Goal: Information Seeking & Learning: Learn about a topic

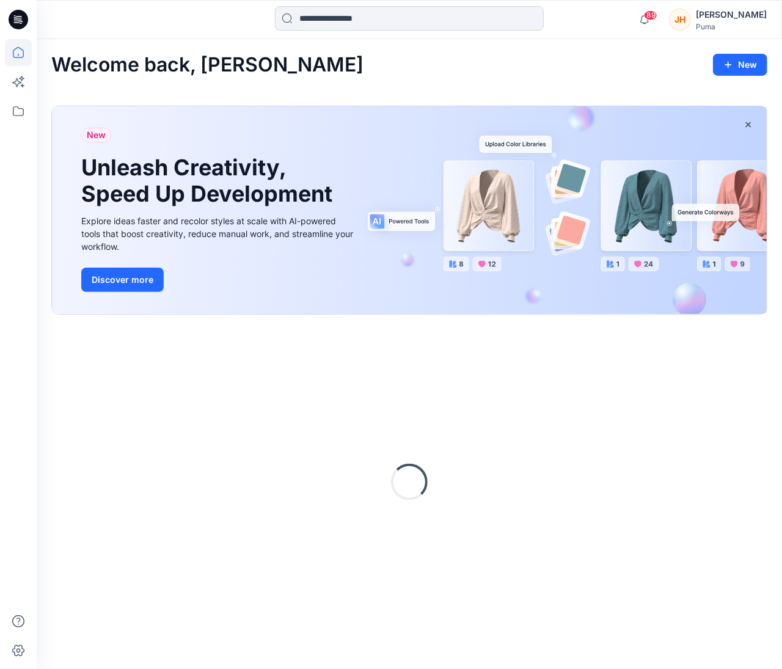
click at [347, 19] on input at bounding box center [409, 18] width 269 height 24
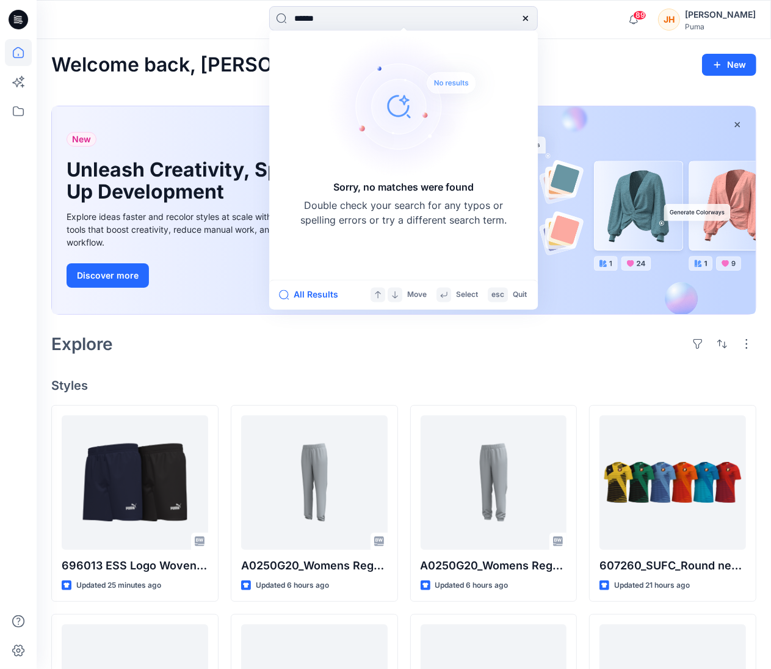
type input "******"
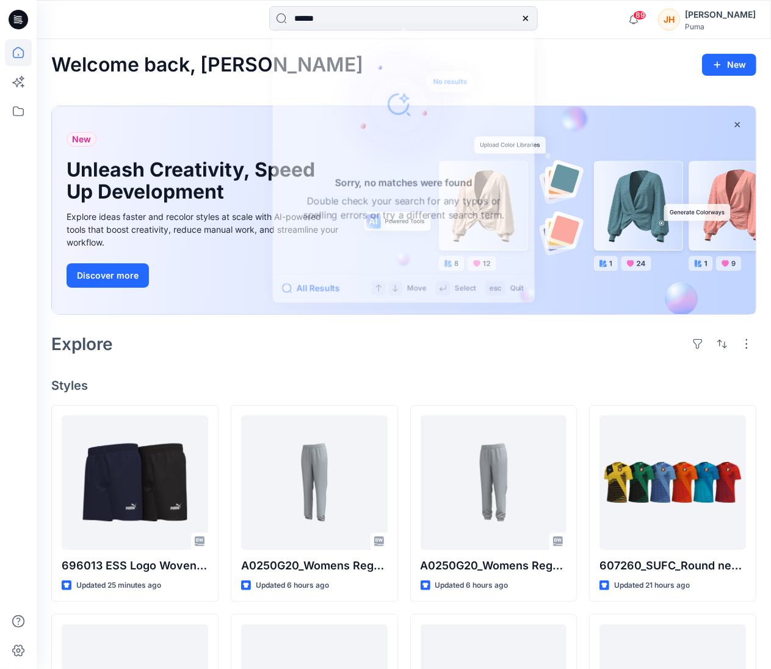
drag, startPoint x: 236, startPoint y: 27, endPoint x: 527, endPoint y: 1, distance: 291.8
click at [241, 27] on div "****** Sorry, no matches were found Double check your search for any typos or s…" at bounding box center [403, 19] width 367 height 27
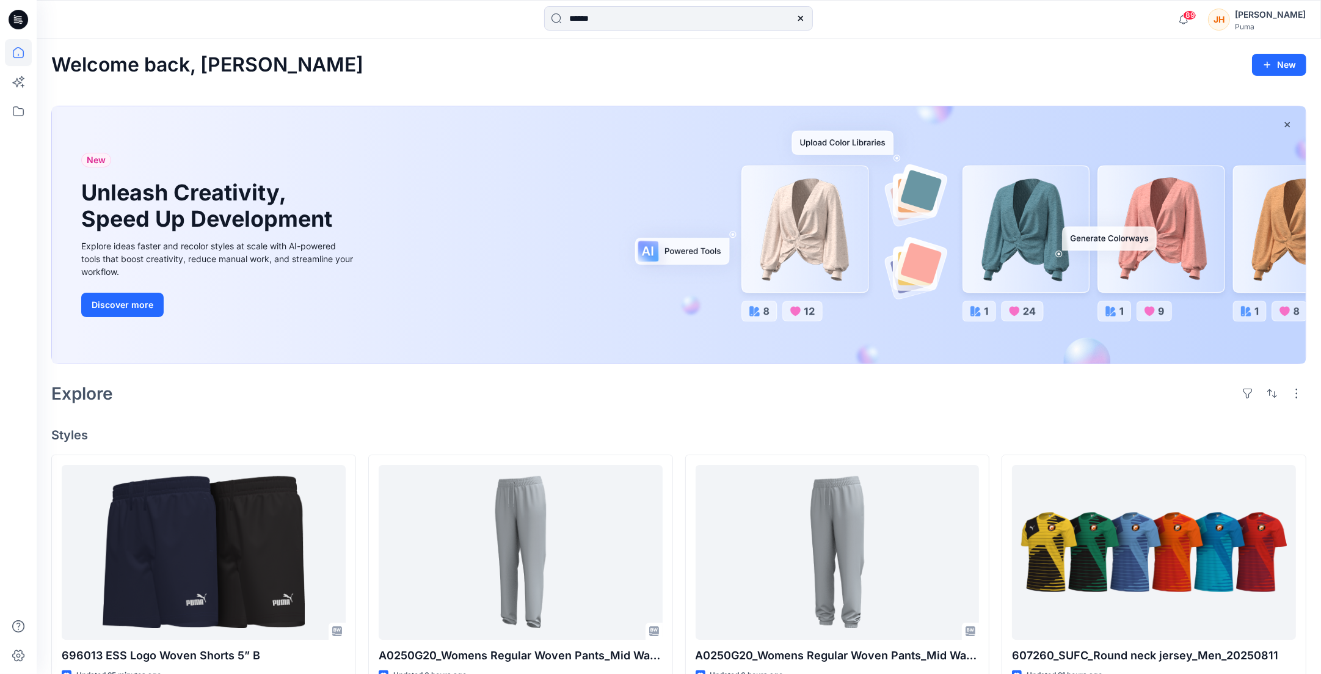
click at [781, 24] on div "[PERSON_NAME]" at bounding box center [1257, 19] width 98 height 24
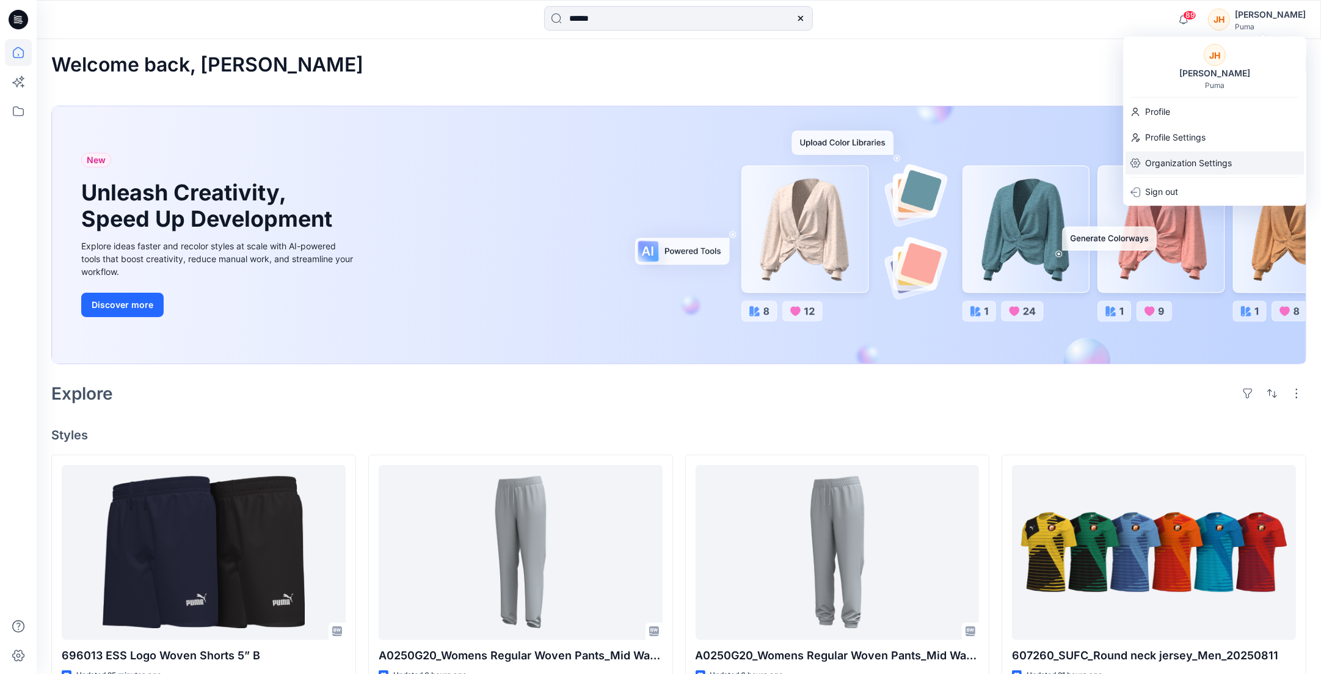
click at [781, 167] on p "Organization Settings" at bounding box center [1188, 162] width 87 height 23
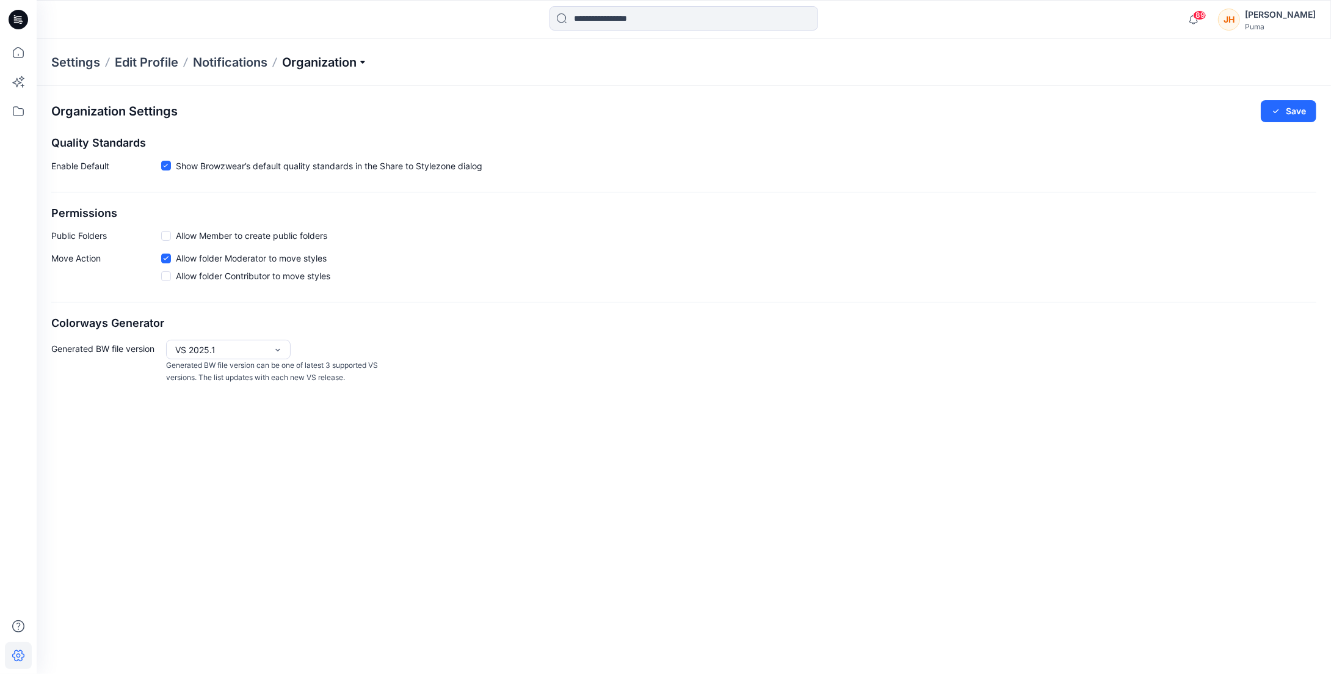
click at [357, 54] on p "Organization" at bounding box center [324, 62] width 85 height 17
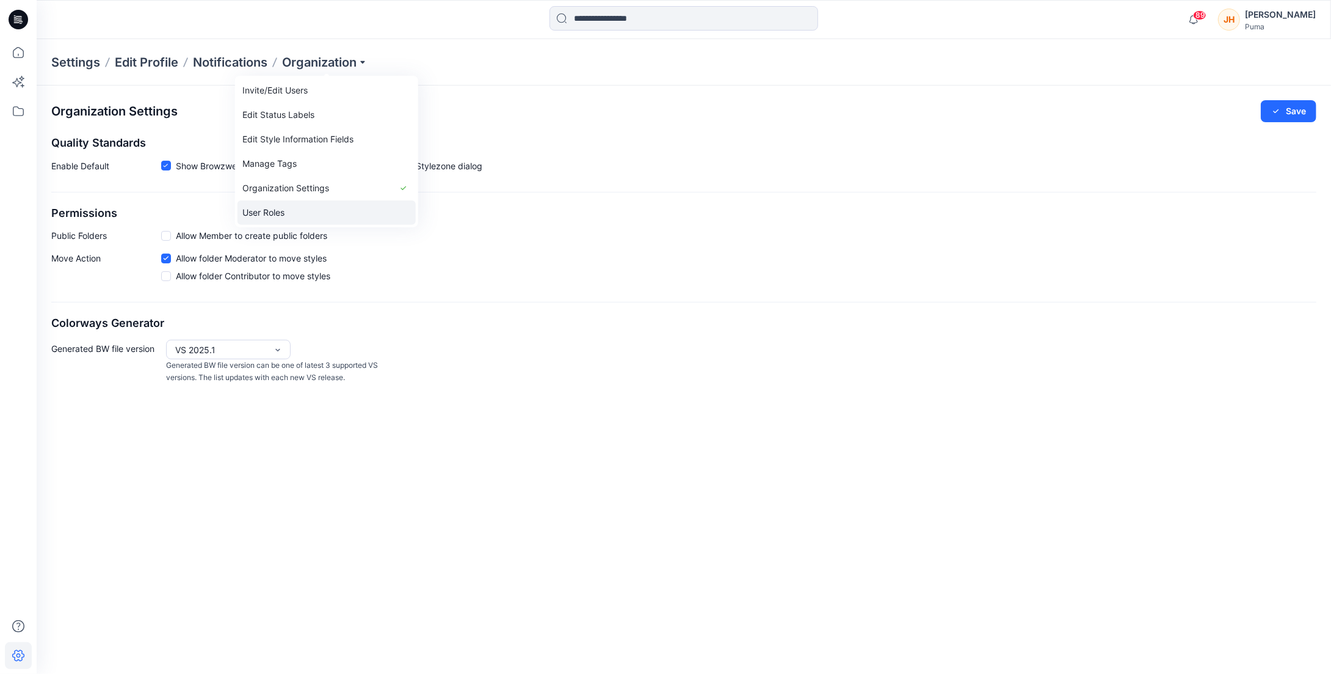
click at [305, 218] on link "User Roles" at bounding box center [327, 212] width 178 height 24
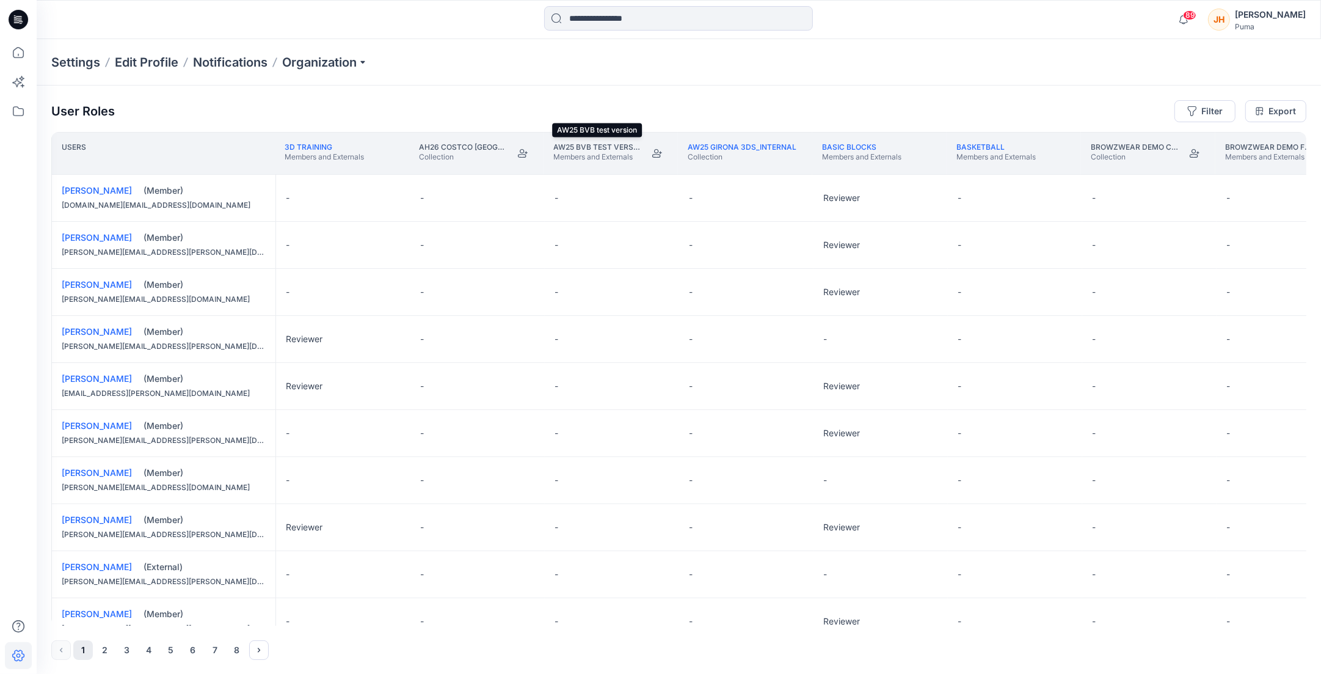
click at [600, 147] on p "AW25 BVB test version" at bounding box center [597, 147] width 88 height 10
click at [652, 148] on icon "Join" at bounding box center [657, 153] width 10 height 10
click at [603, 146] on link "AW25 BVB test version" at bounding box center [599, 146] width 93 height 9
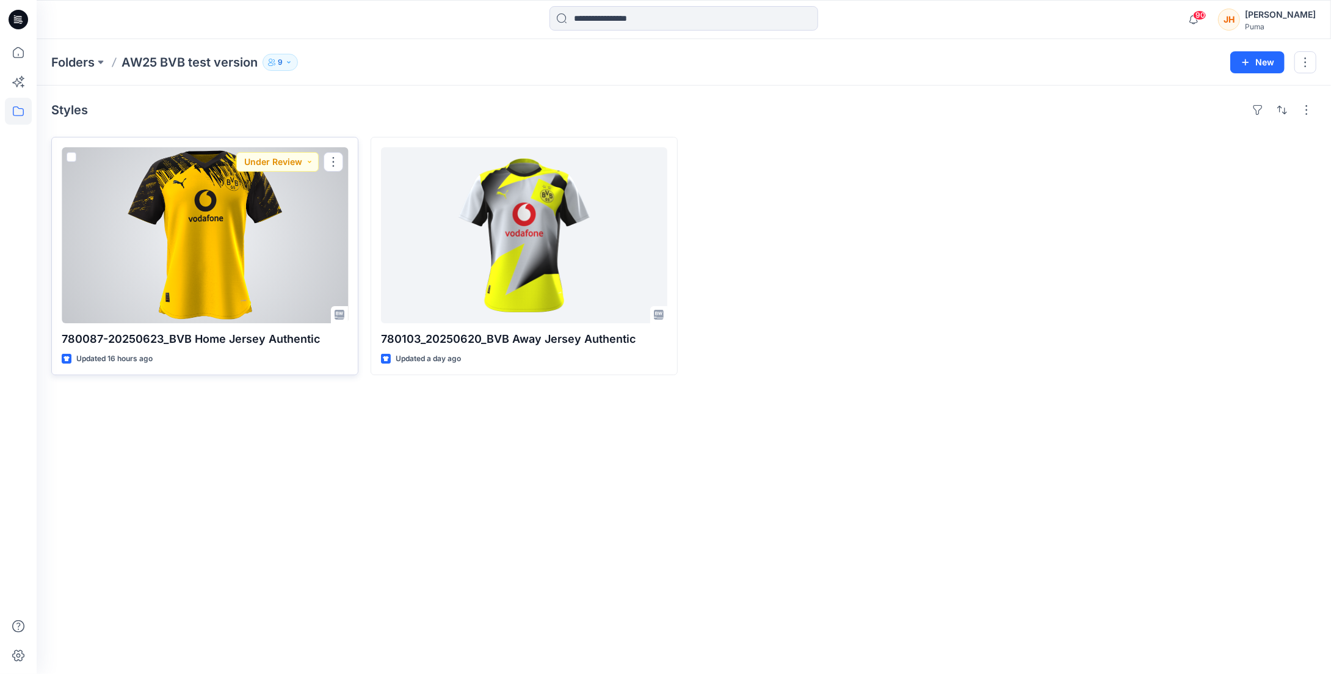
click at [282, 261] on div at bounding box center [205, 235] width 286 height 176
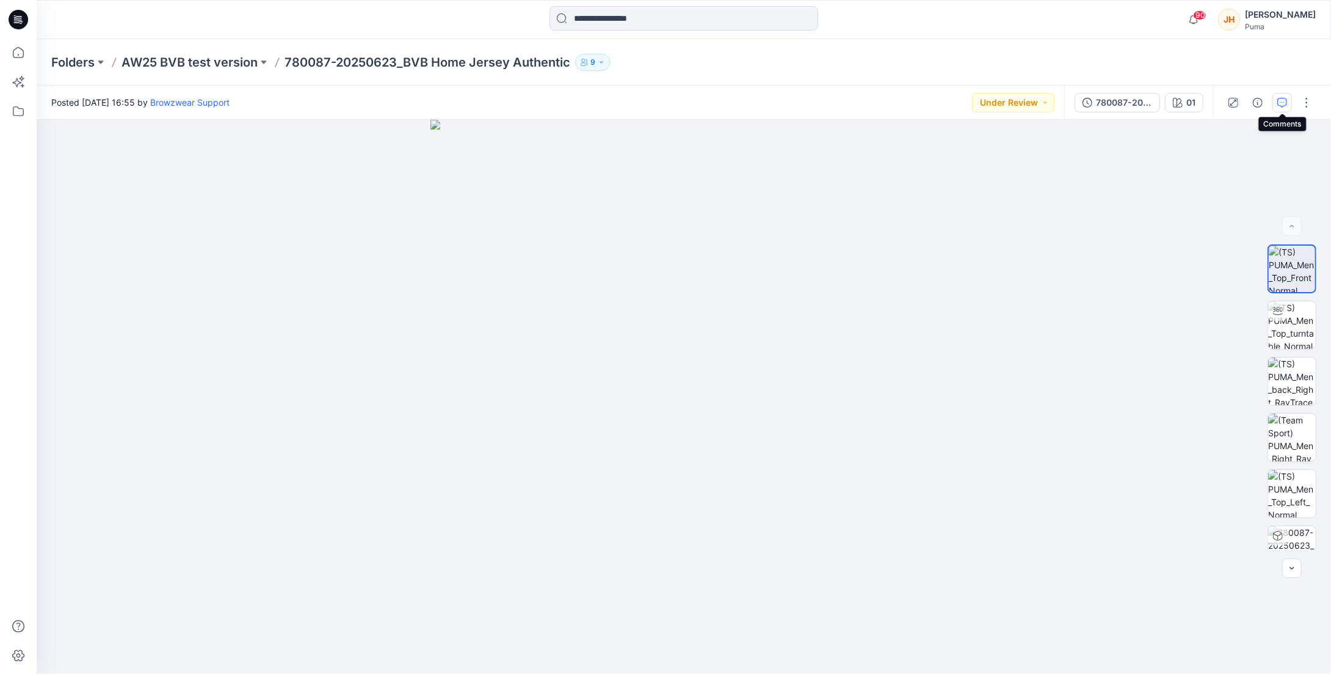
click at [781, 100] on button "button" at bounding box center [1283, 103] width 20 height 20
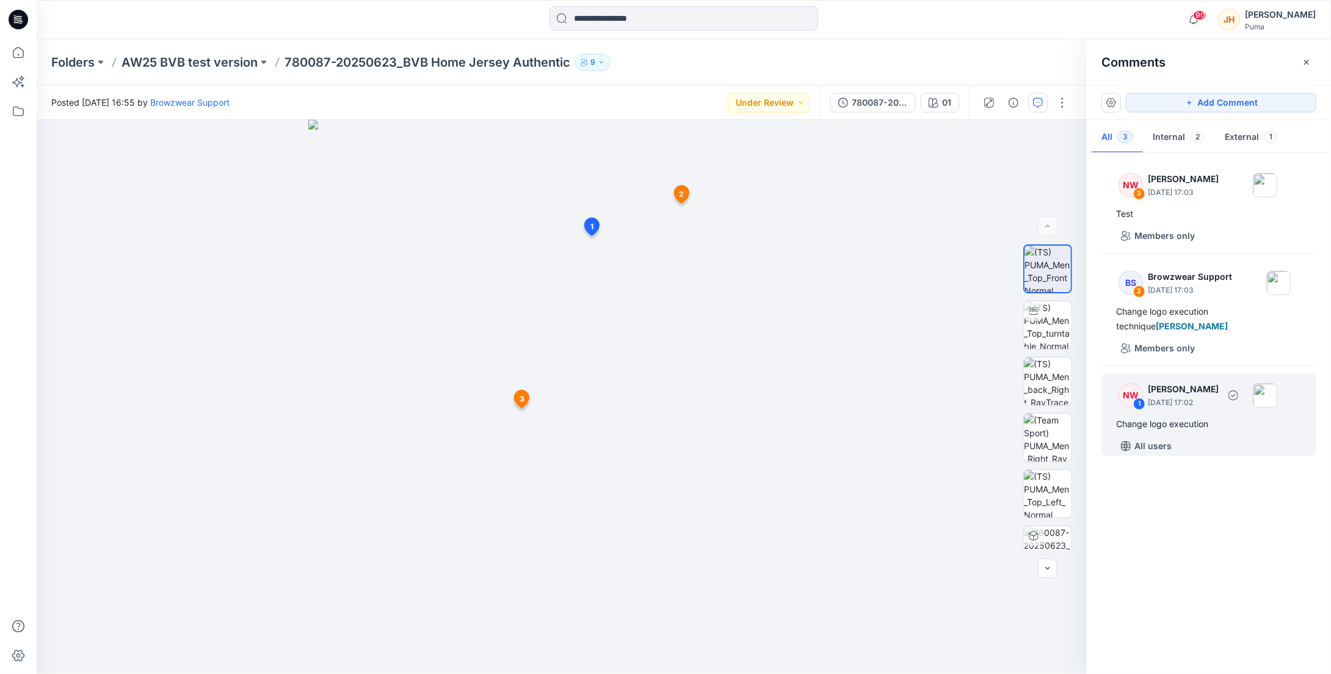
click at [781, 186] on p "[PERSON_NAME]" at bounding box center [1183, 179] width 71 height 15
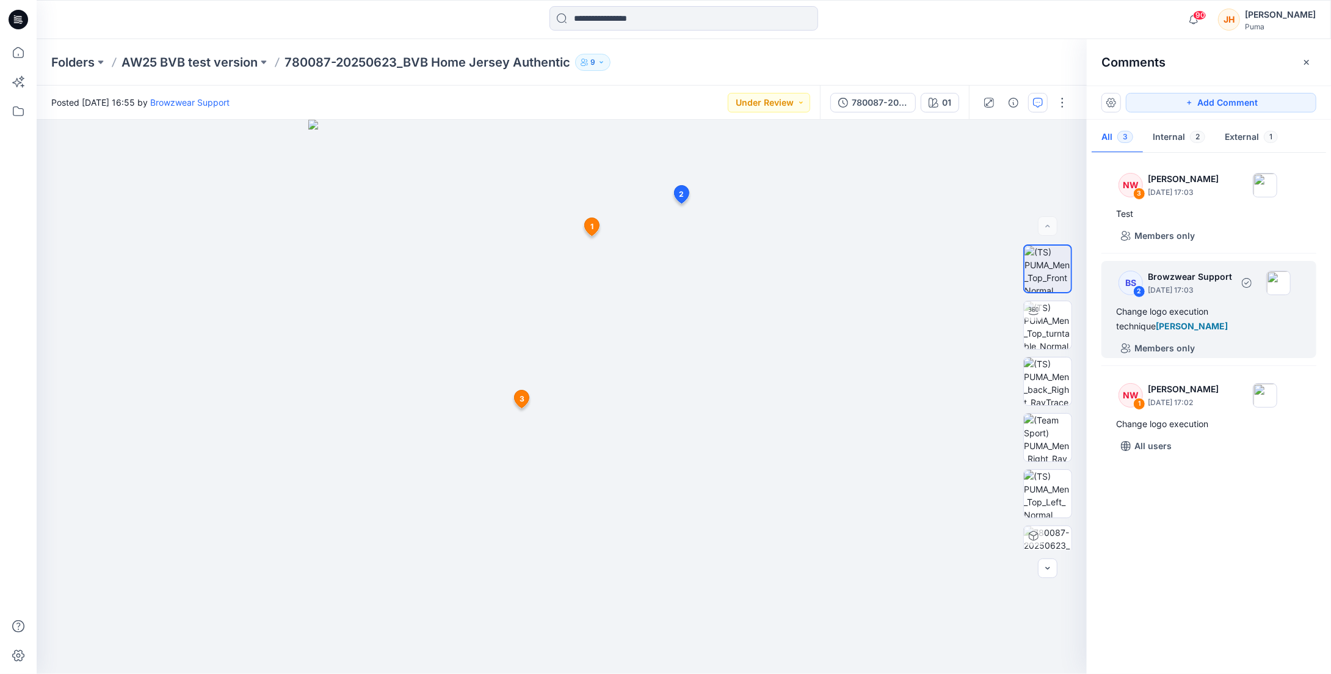
click at [781, 316] on div "Change logo execution technique [PERSON_NAME]" at bounding box center [1209, 318] width 186 height 29
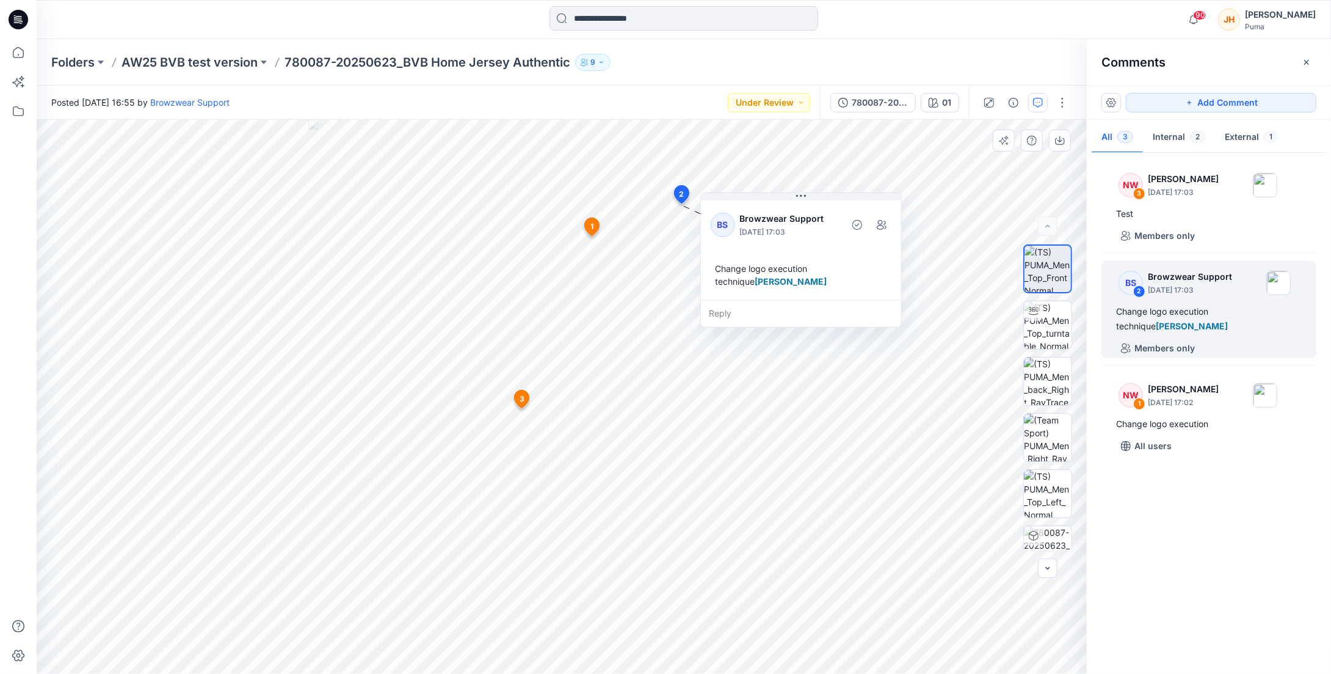
click at [781, 276] on span "[PERSON_NAME]" at bounding box center [791, 281] width 72 height 10
drag, startPoint x: 859, startPoint y: 266, endPoint x: 823, endPoint y: 275, distance: 37.8
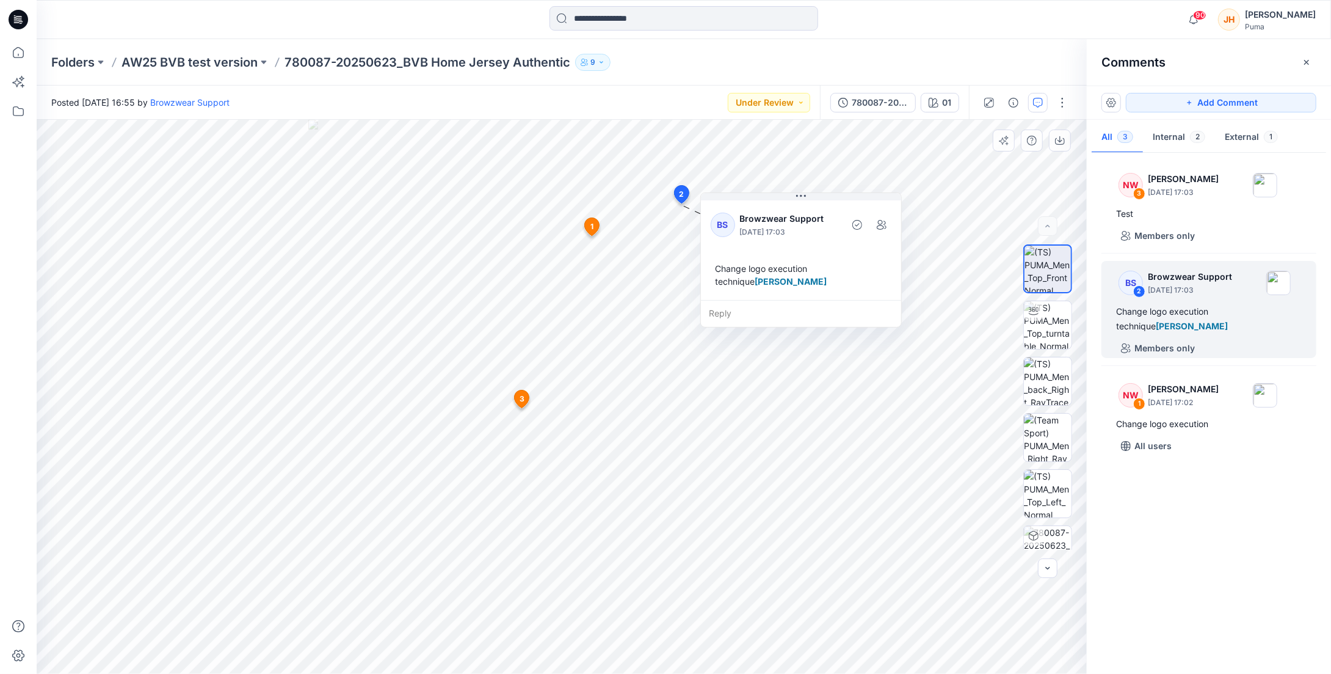
click at [781, 275] on div "Change logo execution technique [PERSON_NAME]" at bounding box center [801, 274] width 181 height 35
click at [781, 141] on button "External 1" at bounding box center [1251, 137] width 73 height 31
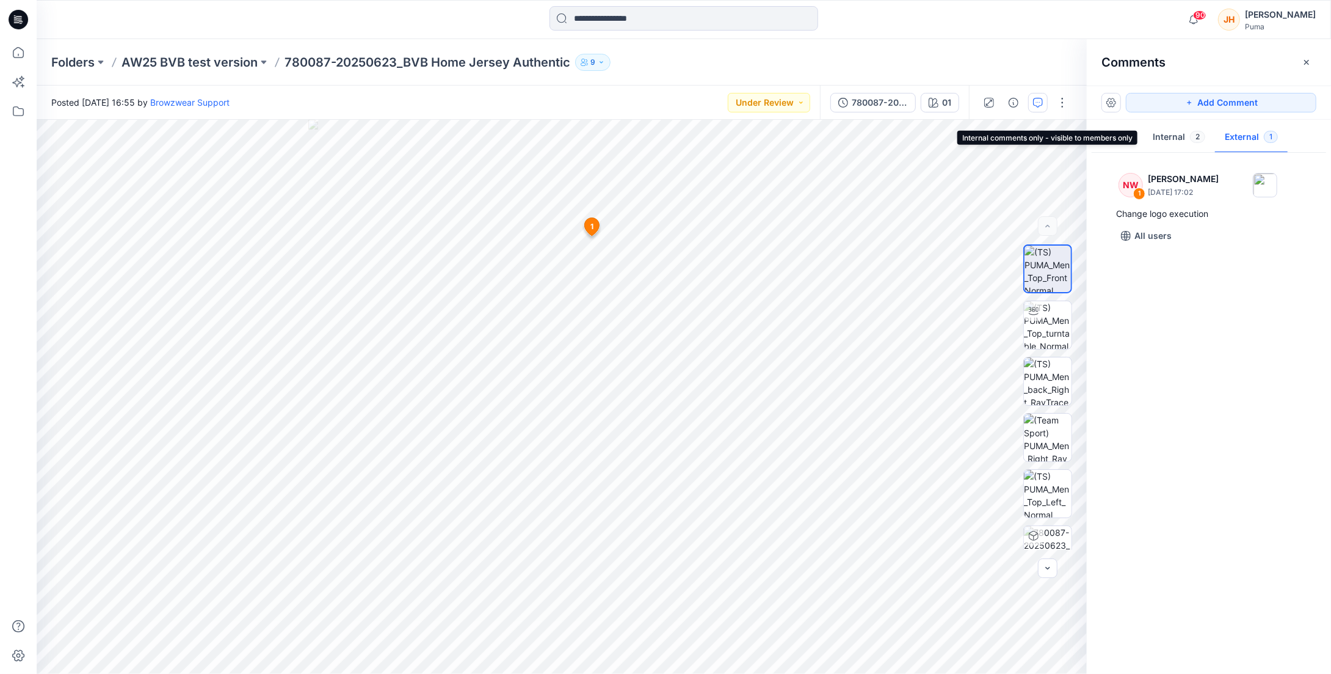
click at [781, 139] on button "Internal 2" at bounding box center [1179, 137] width 72 height 31
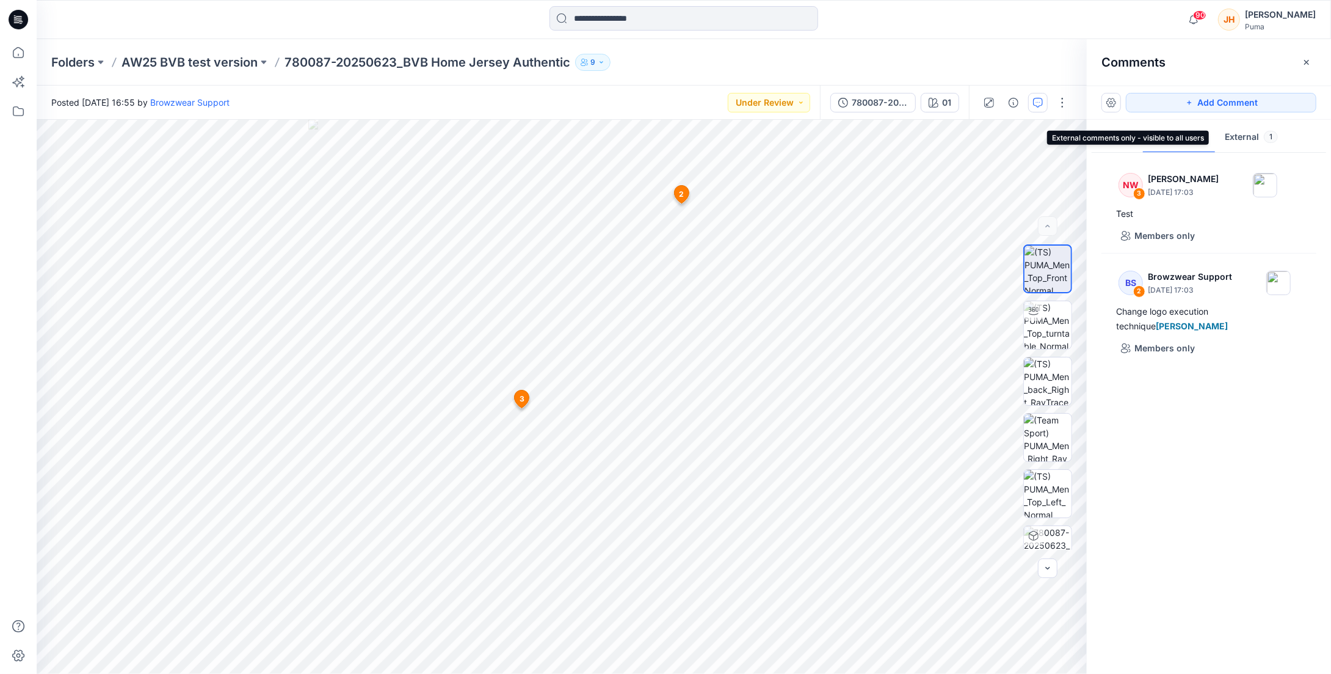
click at [781, 133] on button "External 1" at bounding box center [1251, 137] width 73 height 31
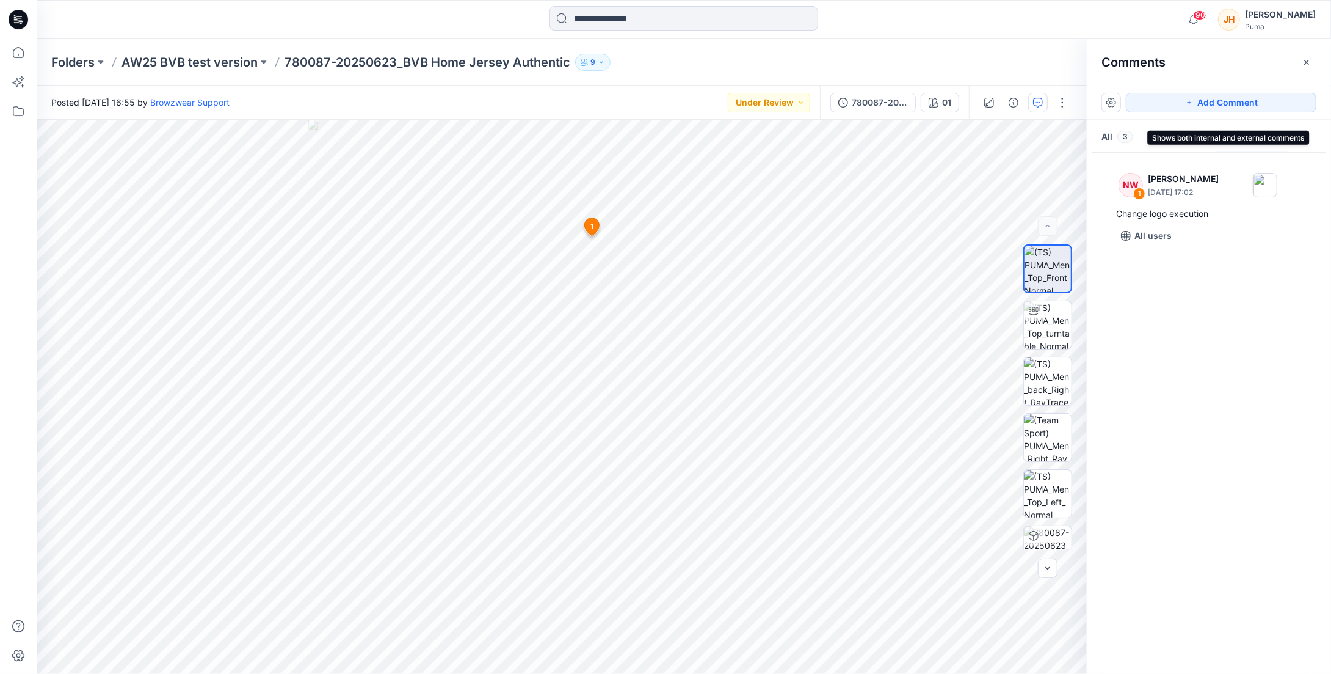
click at [781, 138] on button "All 3" at bounding box center [1117, 137] width 51 height 31
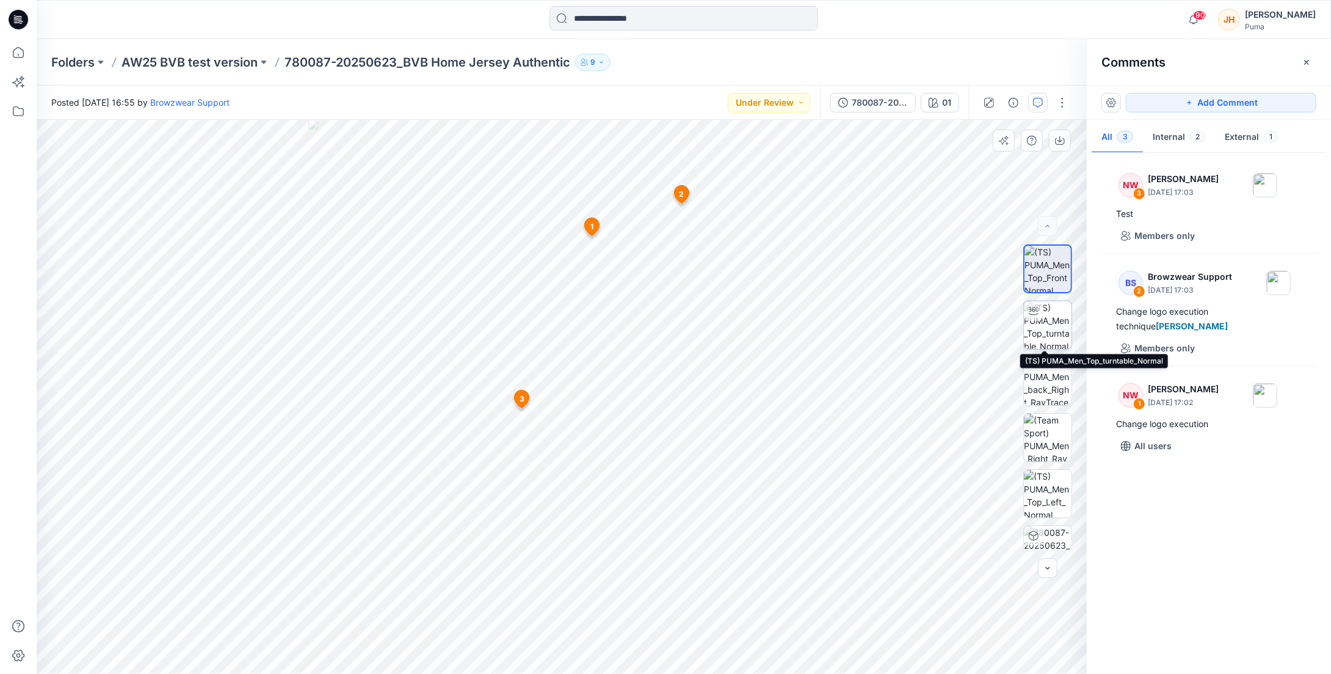
click at [781, 329] on img at bounding box center [1048, 325] width 48 height 48
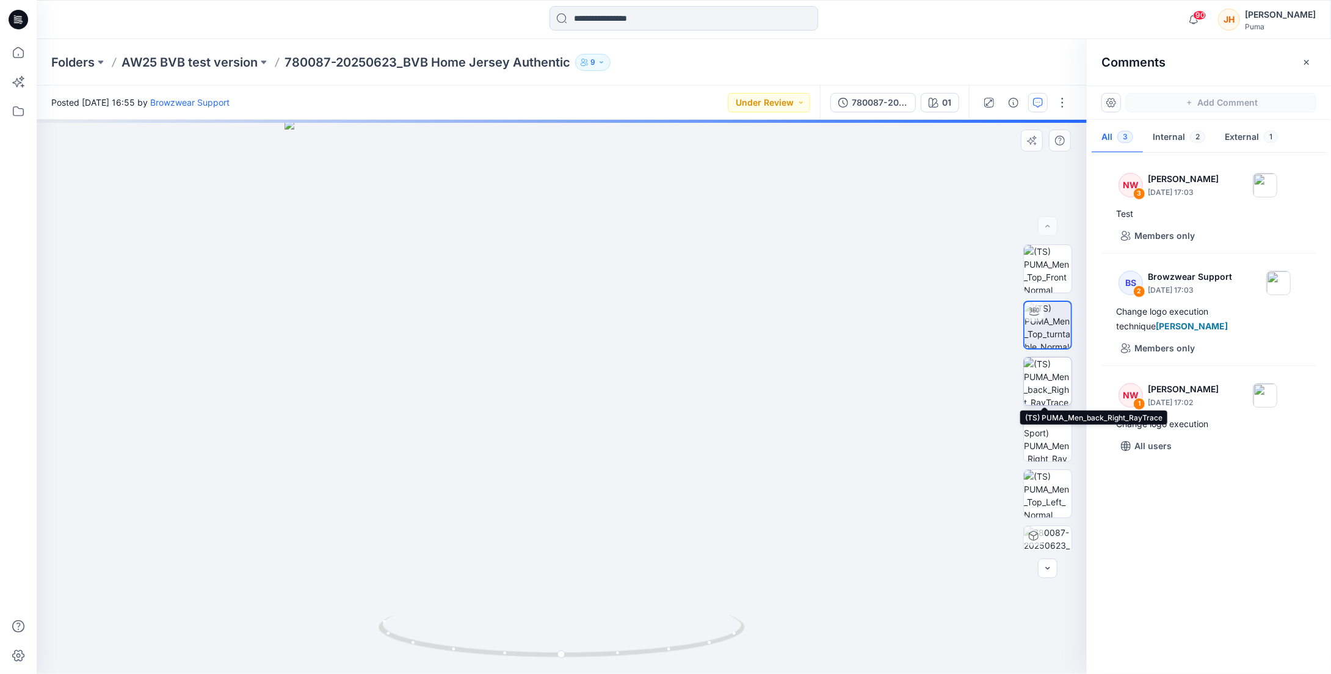
click at [781, 398] on img at bounding box center [1048, 381] width 48 height 48
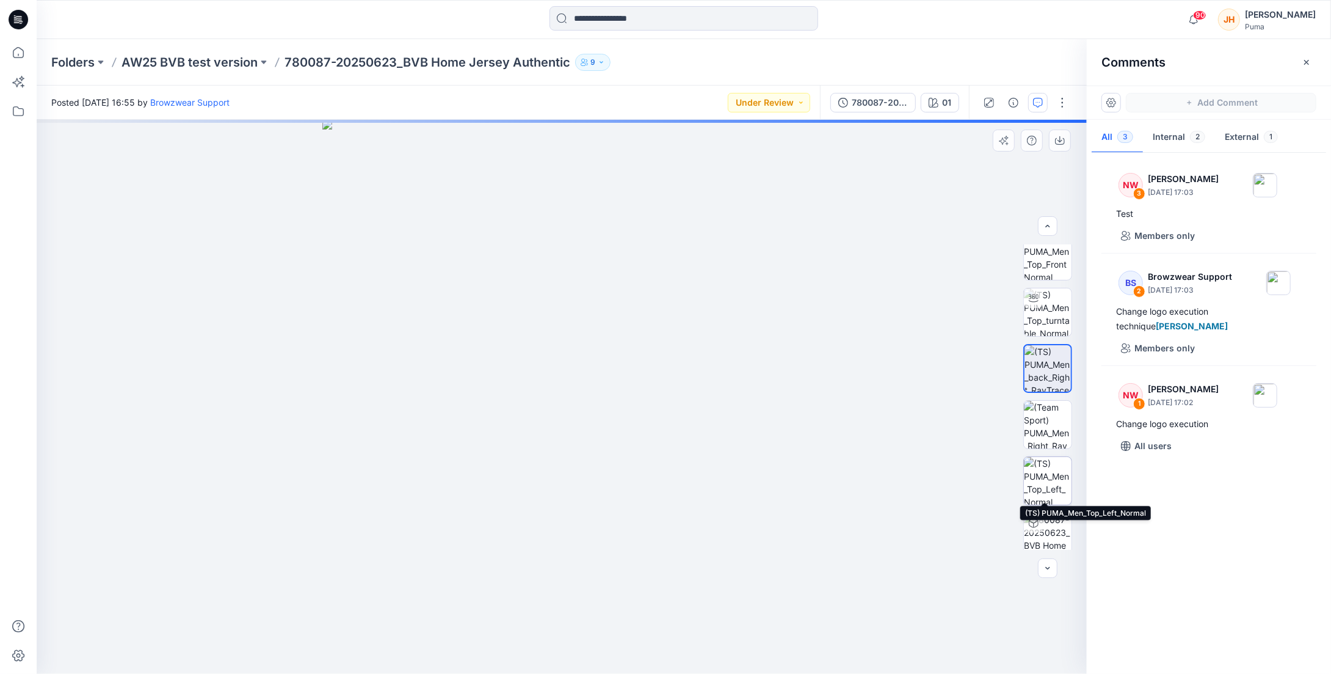
scroll to position [24, 0]
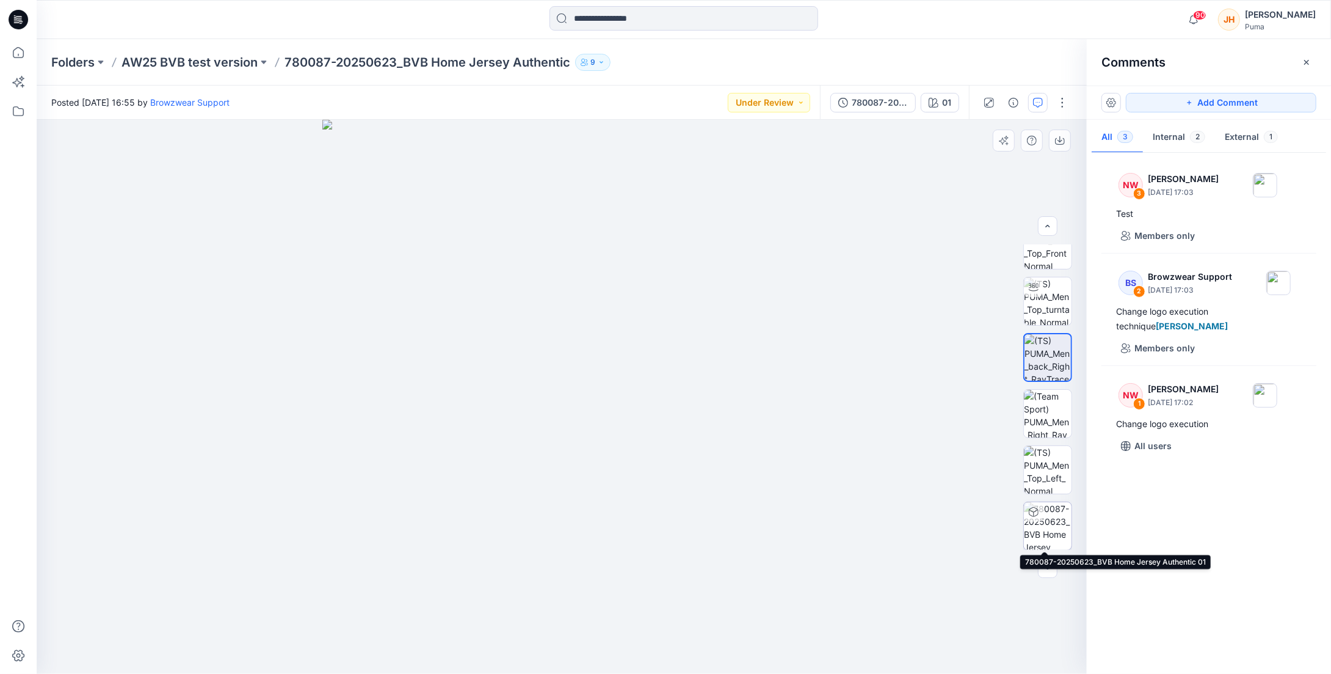
click at [781, 527] on img at bounding box center [1048, 526] width 48 height 48
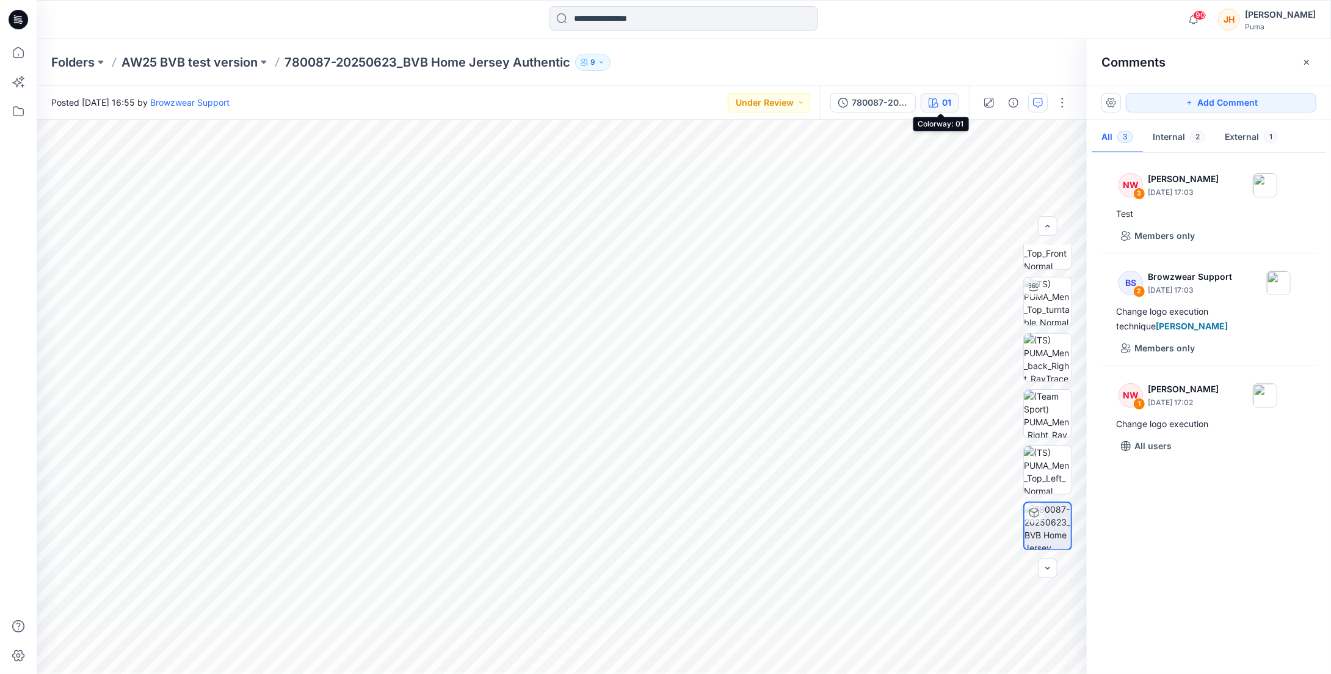
click at [781, 93] on button "01" at bounding box center [940, 103] width 38 height 20
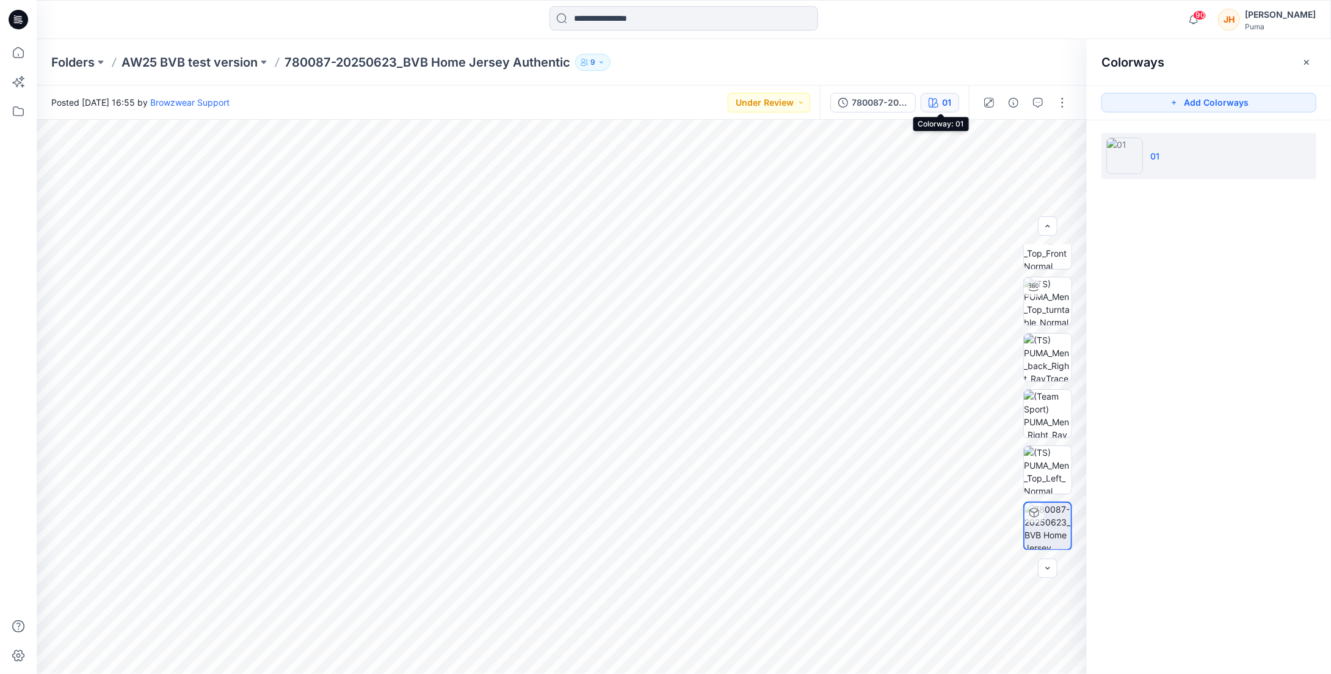
click at [781, 104] on div "01" at bounding box center [946, 102] width 9 height 13
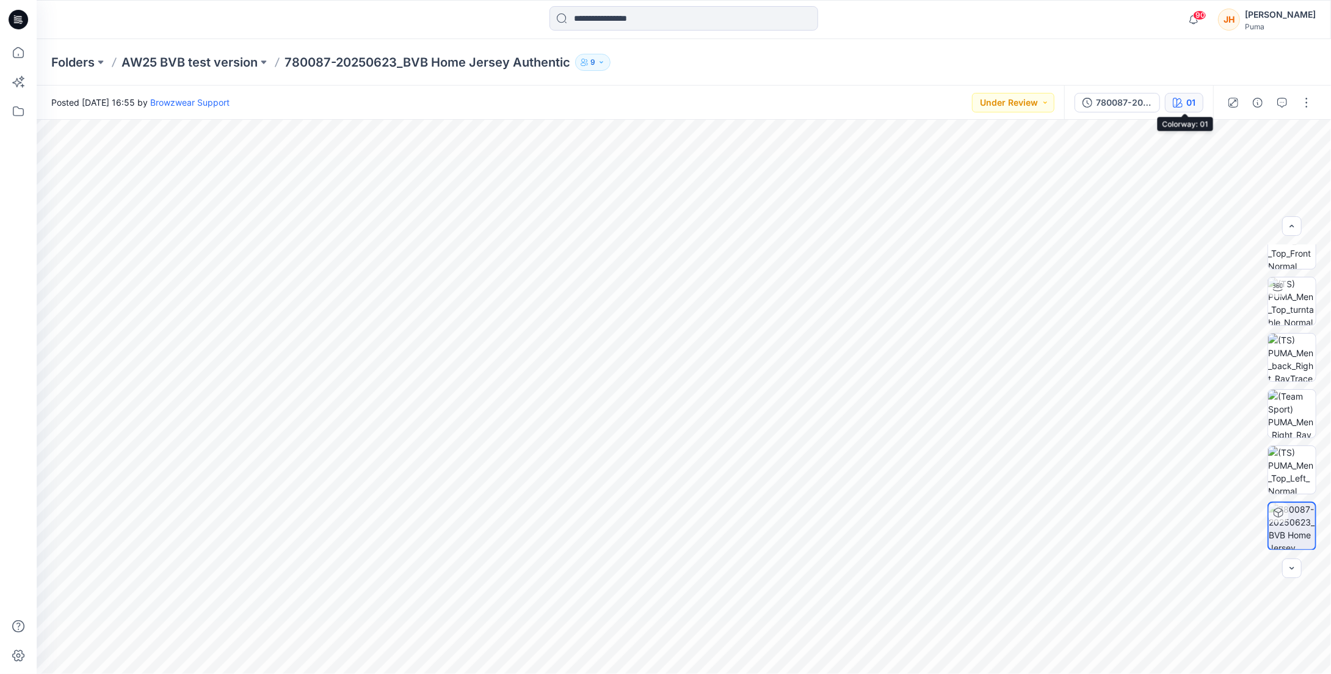
click at [781, 95] on button "01" at bounding box center [1184, 103] width 38 height 20
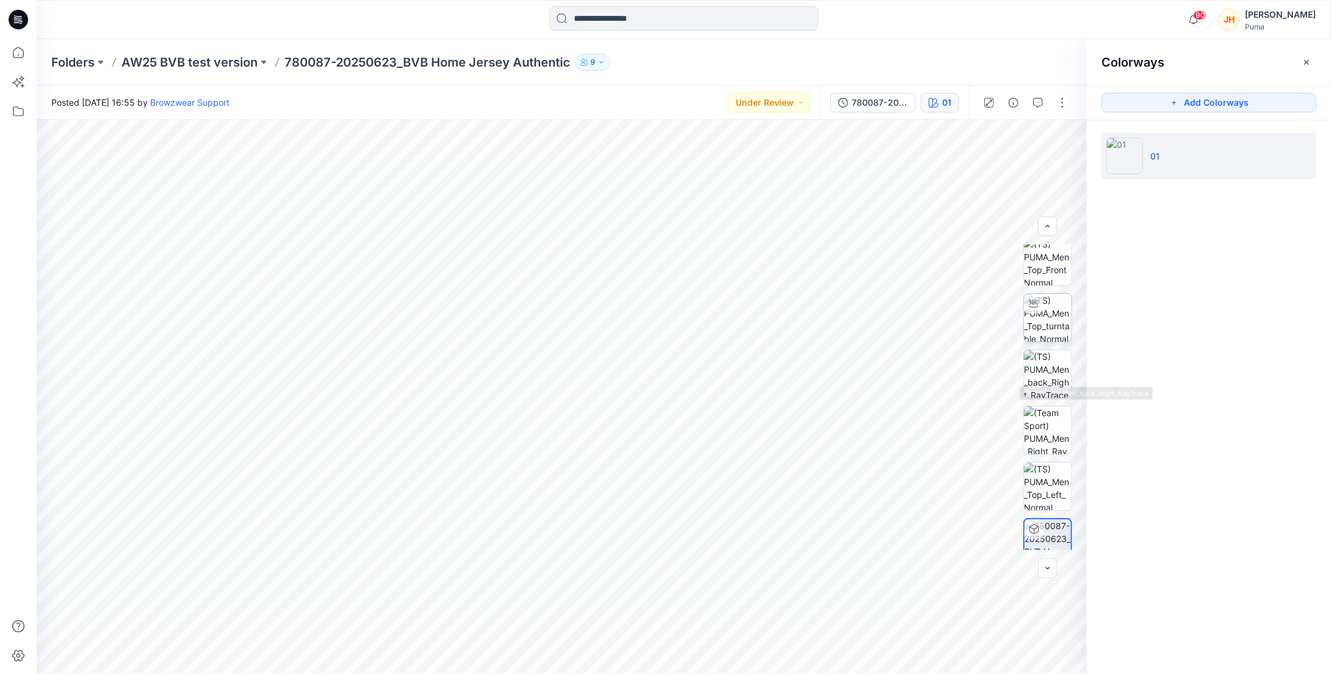
scroll to position [0, 0]
click at [781, 335] on img at bounding box center [1048, 325] width 48 height 48
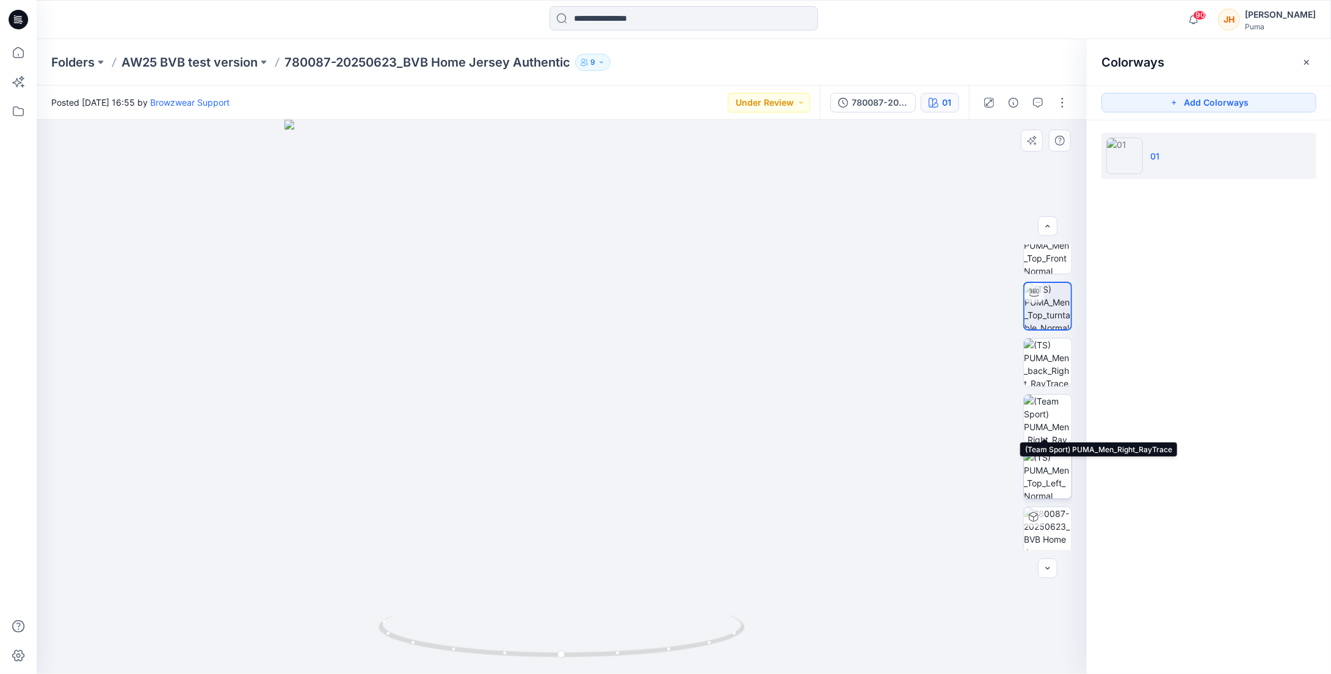
scroll to position [24, 0]
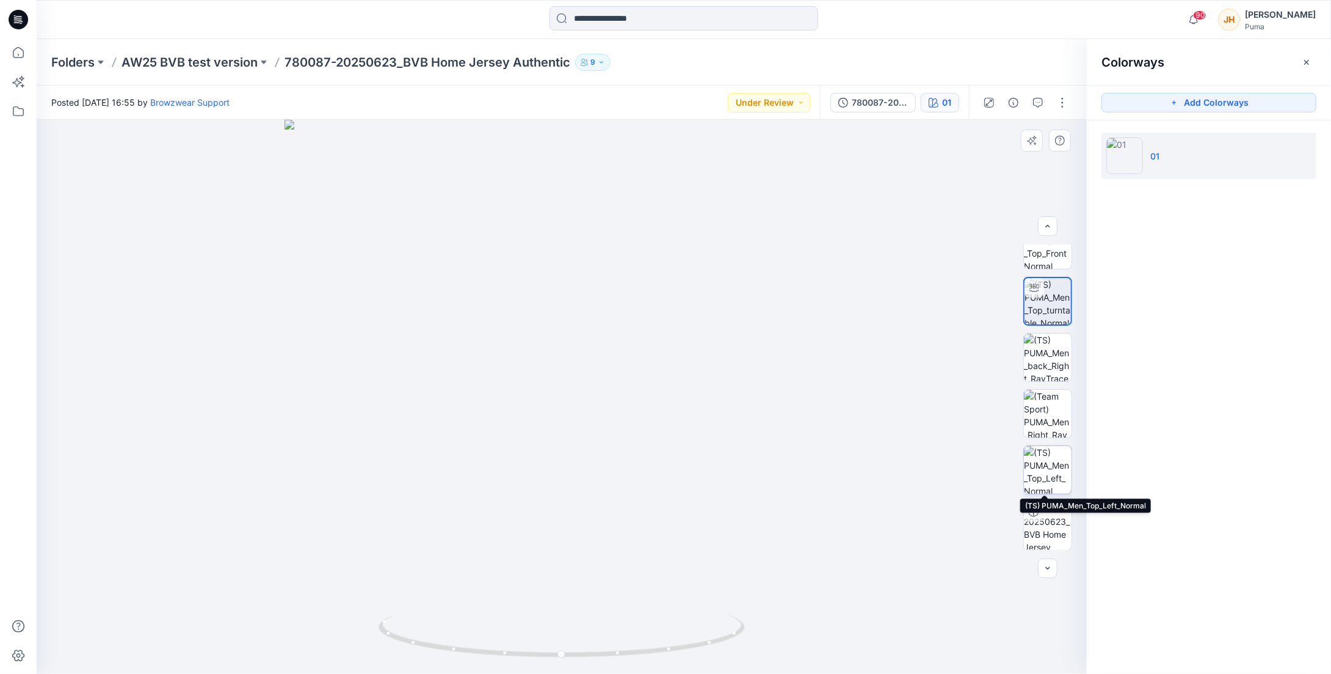
click at [781, 462] on img at bounding box center [1048, 470] width 48 height 48
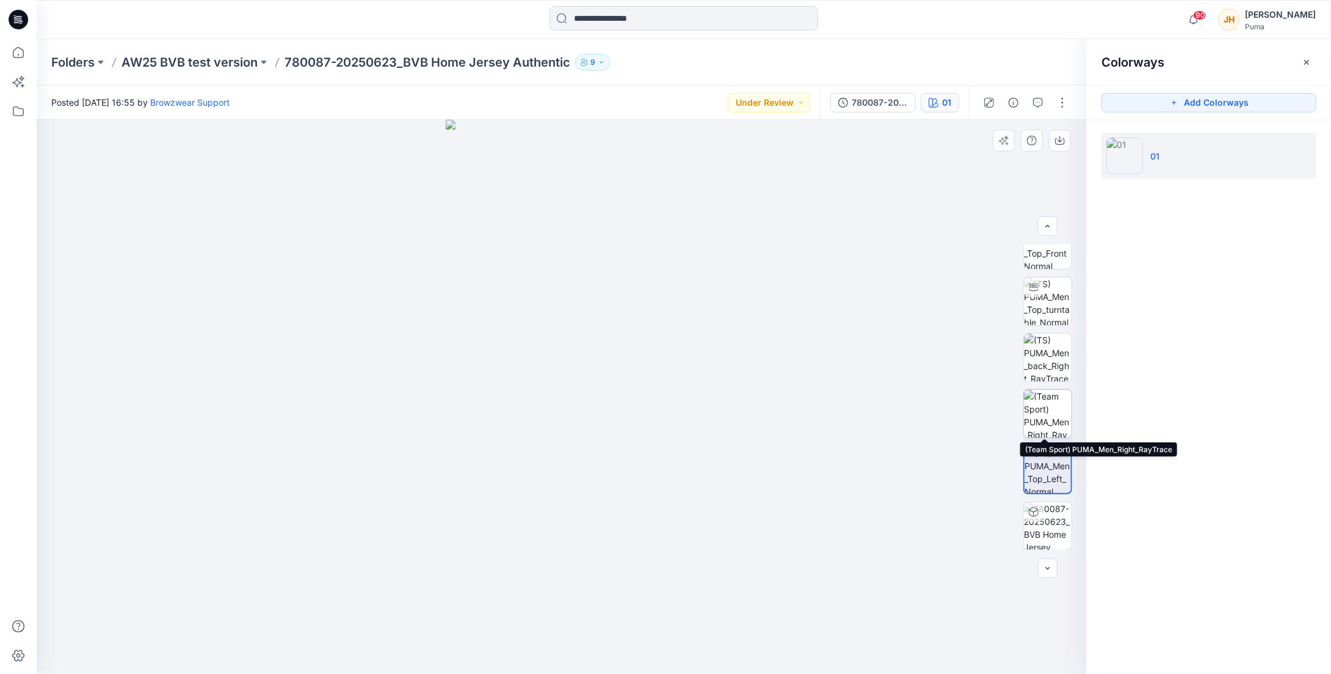
click at [781, 391] on img at bounding box center [1048, 414] width 48 height 48
drag, startPoint x: 624, startPoint y: 617, endPoint x: 622, endPoint y: 674, distance: 56.8
click at [622, 668] on html "90 Notifications [PERSON_NAME] shared 696013-202508012 in AH26 MFO (Unknown) 25…" at bounding box center [665, 337] width 1331 height 674
drag, startPoint x: 600, startPoint y: 424, endPoint x: 606, endPoint y: 612, distance: 188.2
click at [606, 613] on img at bounding box center [561, 397] width 255 height 554
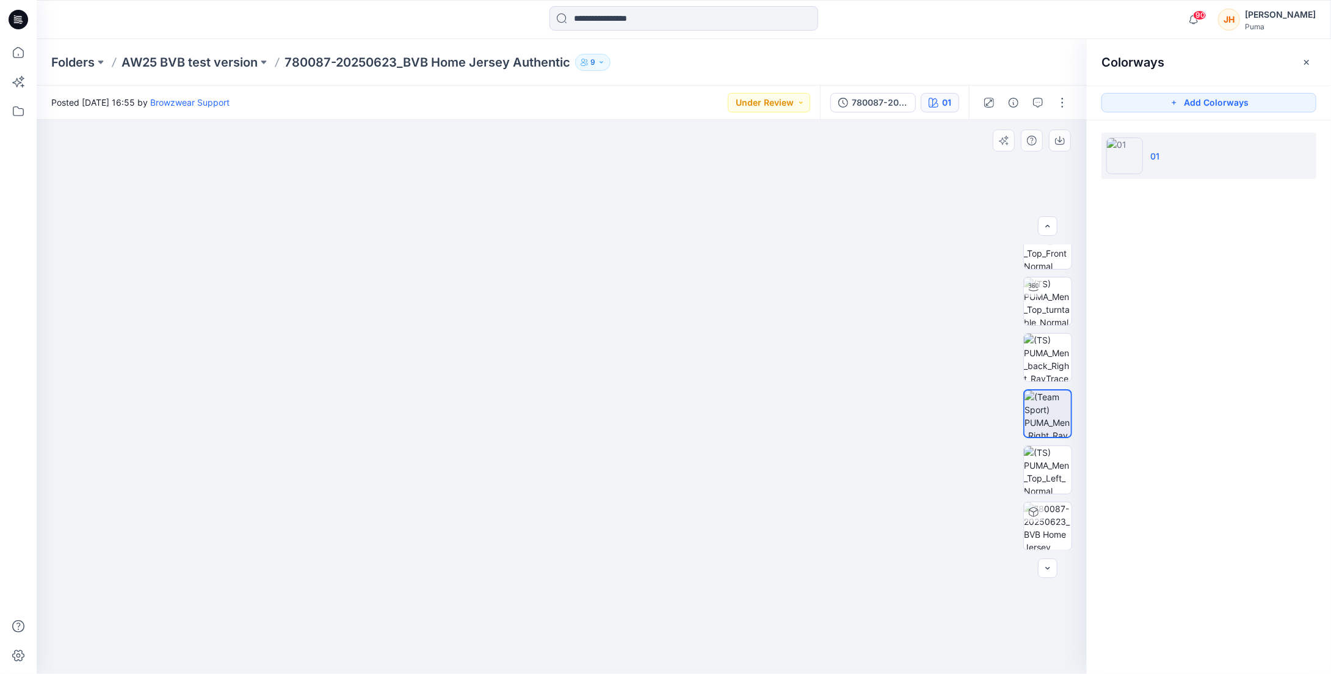
drag, startPoint x: 612, startPoint y: 552, endPoint x: 612, endPoint y: 365, distance: 187.5
click at [617, 357] on img at bounding box center [561, 357] width 255 height 631
drag, startPoint x: 615, startPoint y: 492, endPoint x: 628, endPoint y: 424, distance: 69.0
click at [628, 424] on img at bounding box center [561, 357] width 255 height 631
drag, startPoint x: 620, startPoint y: 362, endPoint x: 634, endPoint y: 478, distance: 116.8
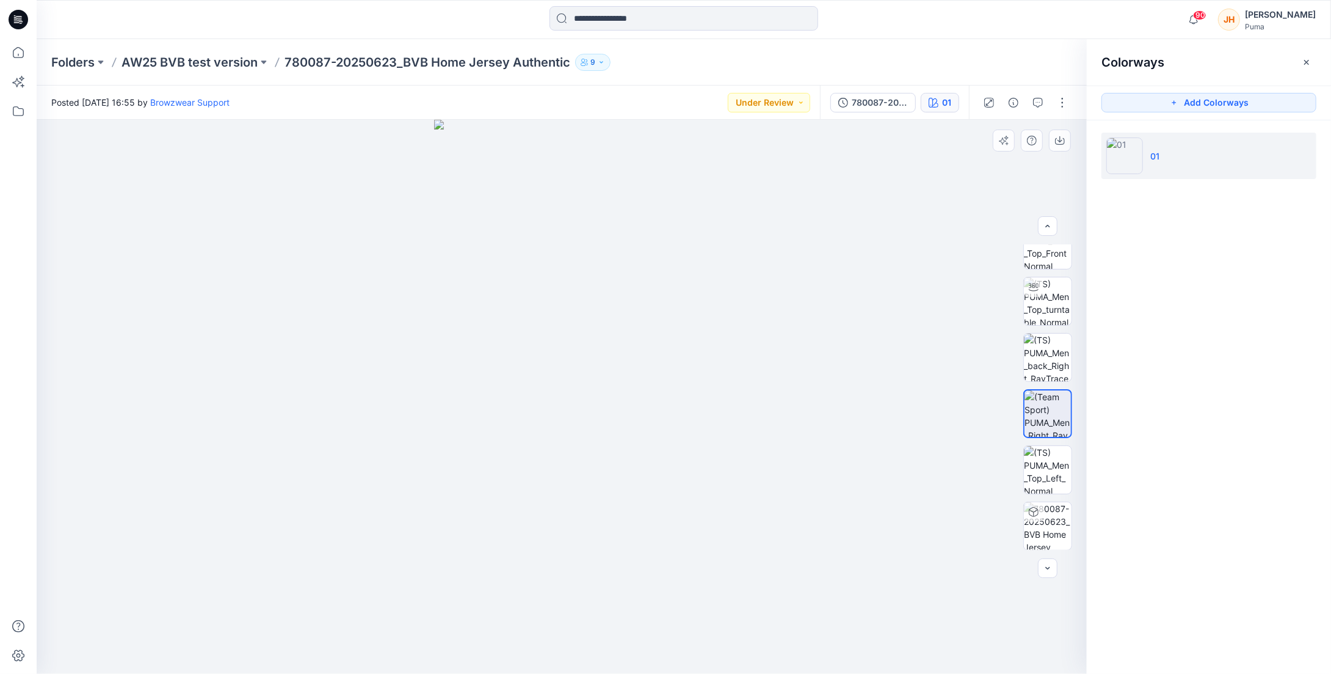
click at [634, 478] on img at bounding box center [561, 397] width 255 height 554
click at [781, 525] on img at bounding box center [1048, 526] width 48 height 48
click at [781, 400] on img at bounding box center [1048, 414] width 48 height 48
click at [781, 514] on img at bounding box center [1048, 526] width 48 height 48
click at [781, 360] on img at bounding box center [1048, 357] width 48 height 48
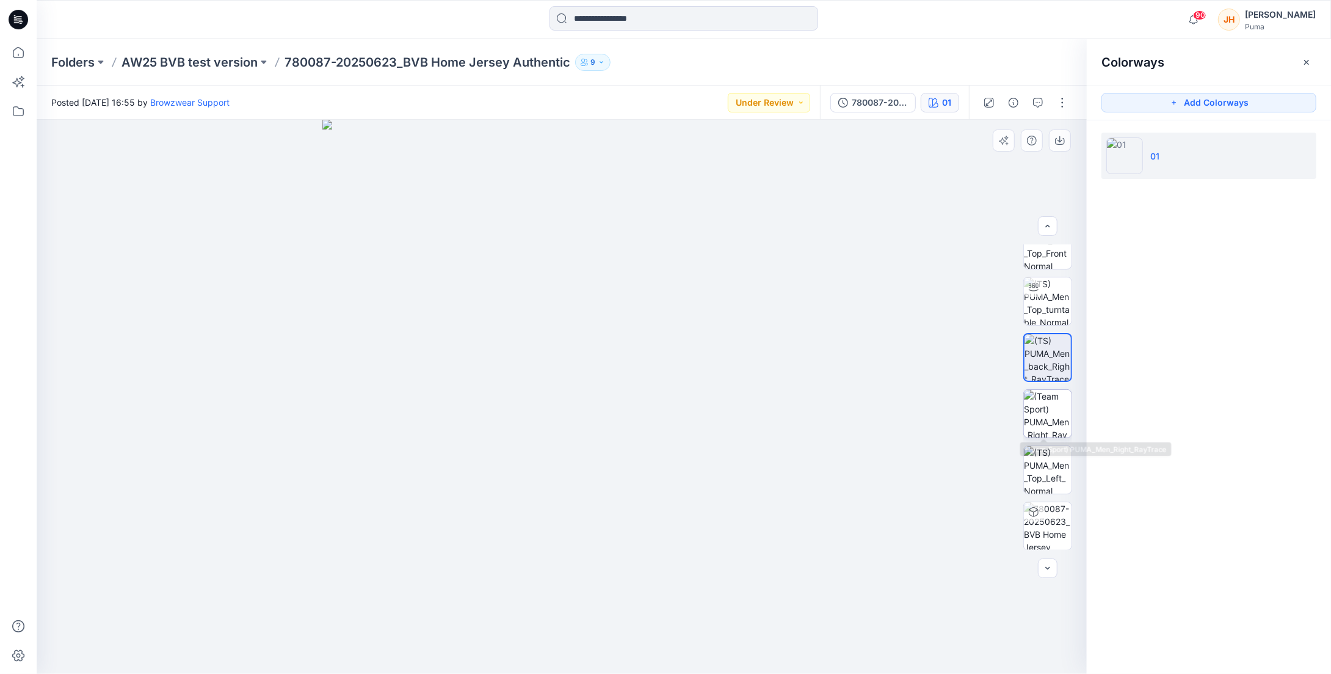
click at [781, 416] on img at bounding box center [1048, 414] width 48 height 48
drag, startPoint x: 570, startPoint y: 337, endPoint x: 582, endPoint y: 407, distance: 71.2
click at [581, 407] on img at bounding box center [562, 397] width 224 height 554
drag, startPoint x: 606, startPoint y: 412, endPoint x: 527, endPoint y: 412, distance: 78.8
click at [527, 412] on img at bounding box center [562, 397] width 224 height 554
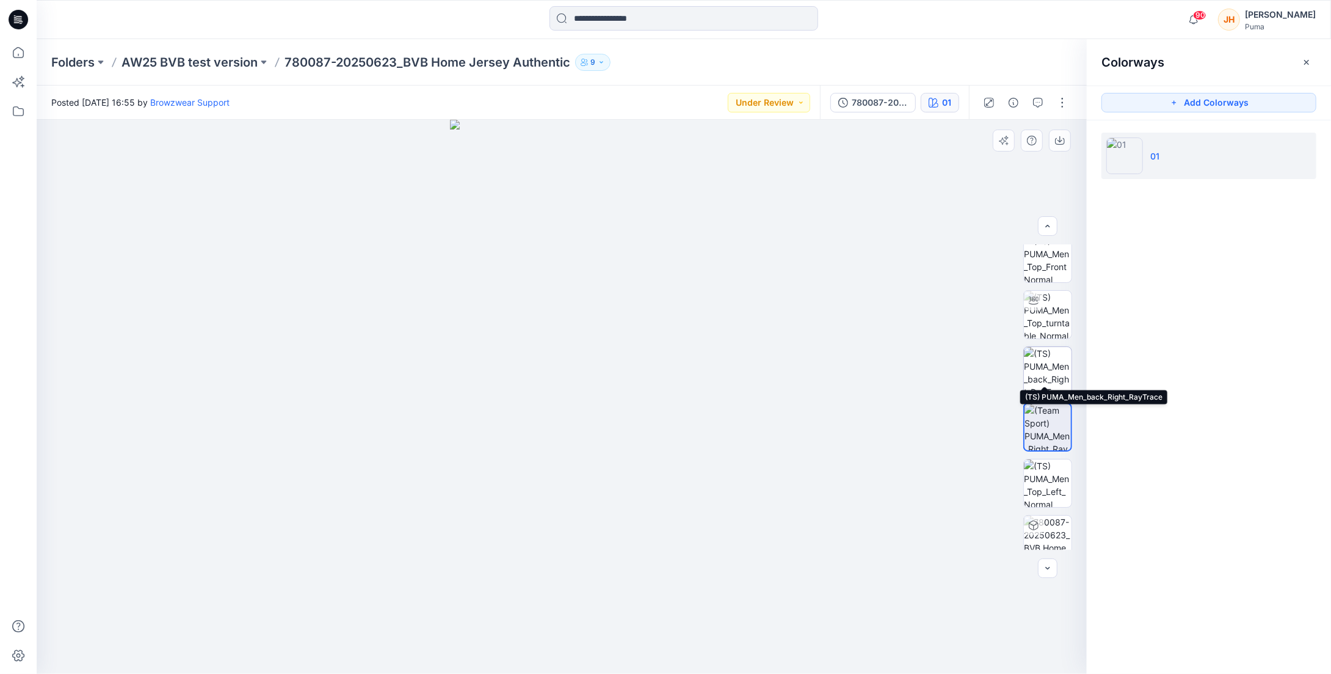
scroll to position [0, 0]
click at [781, 376] on img at bounding box center [1048, 381] width 48 height 48
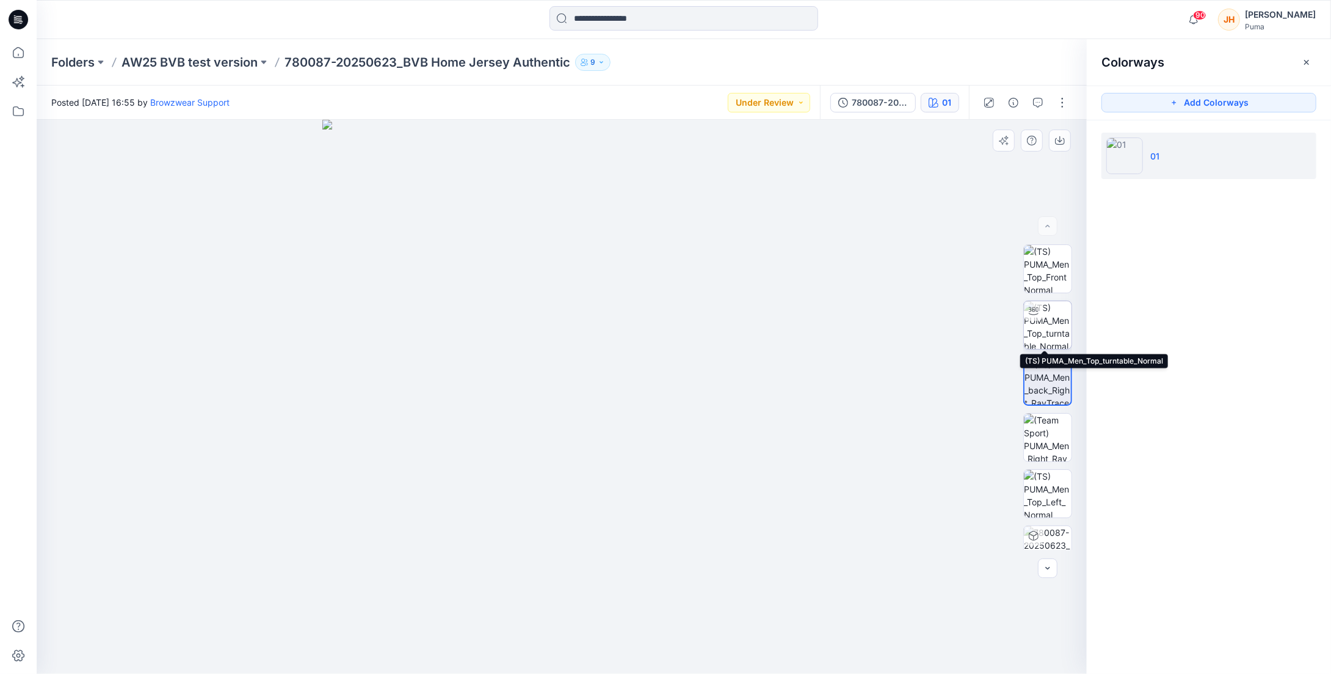
click at [781, 322] on img at bounding box center [1048, 325] width 48 height 48
drag, startPoint x: 661, startPoint y: 656, endPoint x: 612, endPoint y: 654, distance: 48.3
click at [612, 654] on icon at bounding box center [563, 637] width 369 height 46
drag, startPoint x: 674, startPoint y: 644, endPoint x: 477, endPoint y: 625, distance: 198.1
click at [477, 625] on icon at bounding box center [563, 637] width 369 height 46
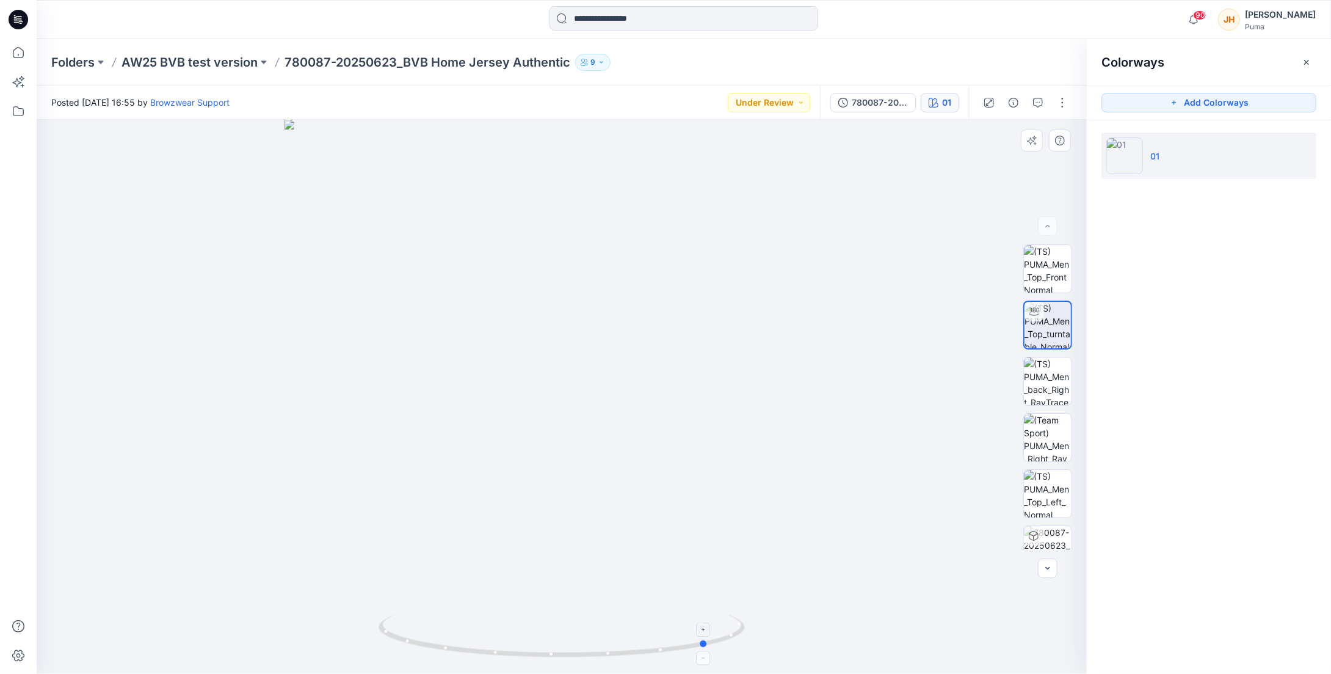
drag, startPoint x: 468, startPoint y: 642, endPoint x: 495, endPoint y: 642, distance: 26.3
click at [495, 642] on icon at bounding box center [563, 637] width 369 height 46
drag, startPoint x: 711, startPoint y: 310, endPoint x: 595, endPoint y: 421, distance: 160.7
click at [595, 421] on img at bounding box center [499, 296] width 1178 height 755
drag, startPoint x: 703, startPoint y: 365, endPoint x: 776, endPoint y: 500, distance: 152.7
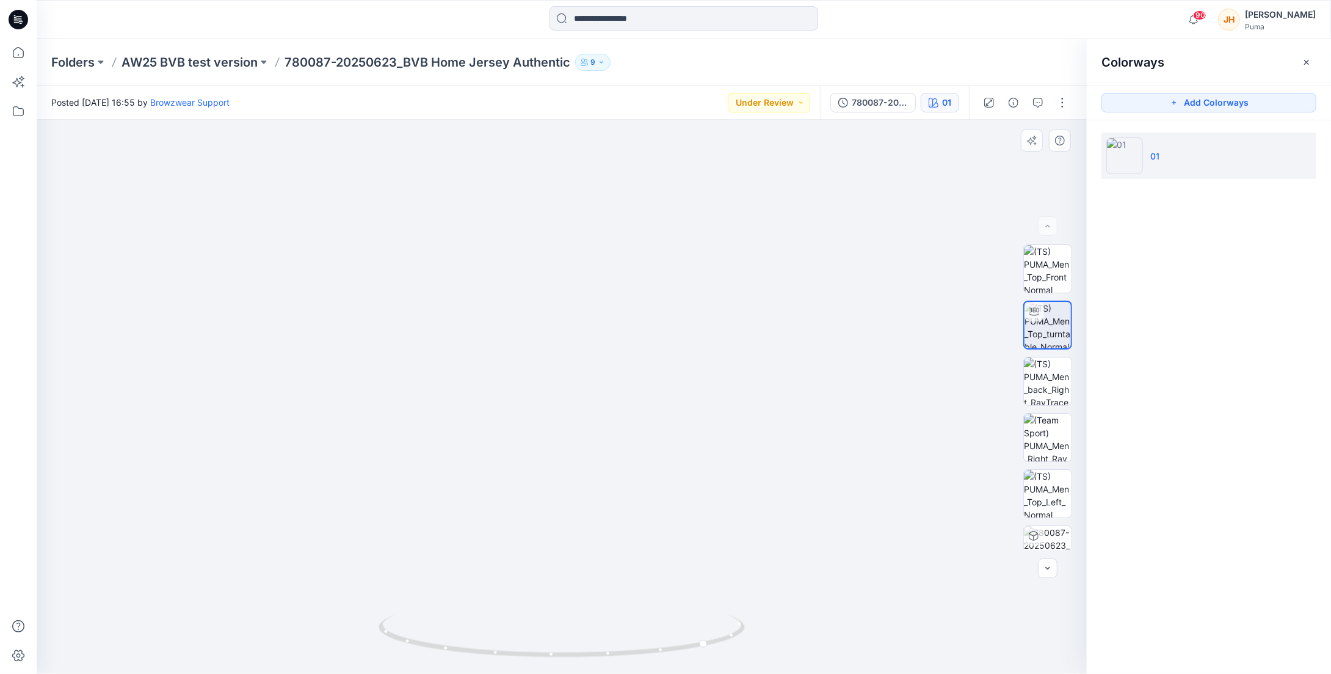
click at [776, 500] on img at bounding box center [542, 355] width 1191 height 637
drag, startPoint x: 565, startPoint y: 650, endPoint x: 660, endPoint y: 639, distance: 95.4
click at [660, 639] on icon at bounding box center [563, 637] width 369 height 46
drag, startPoint x: 587, startPoint y: 656, endPoint x: 541, endPoint y: 655, distance: 45.8
click at [541, 655] on icon at bounding box center [563, 637] width 369 height 46
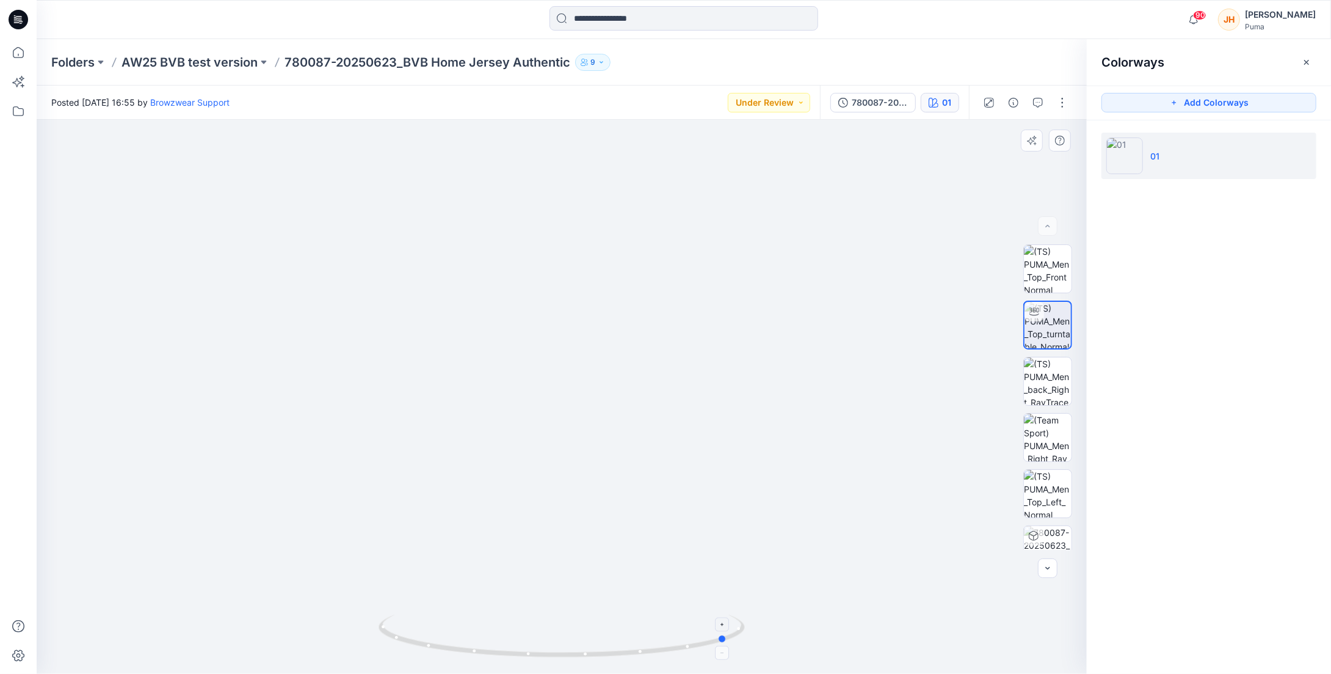
drag, startPoint x: 719, startPoint y: 644, endPoint x: 689, endPoint y: 649, distance: 30.4
click at [689, 649] on icon at bounding box center [563, 637] width 369 height 46
drag, startPoint x: 691, startPoint y: 647, endPoint x: 660, endPoint y: 656, distance: 32.6
click at [660, 656] on icon at bounding box center [563, 637] width 369 height 46
drag, startPoint x: 473, startPoint y: 451, endPoint x: 528, endPoint y: 470, distance: 57.8
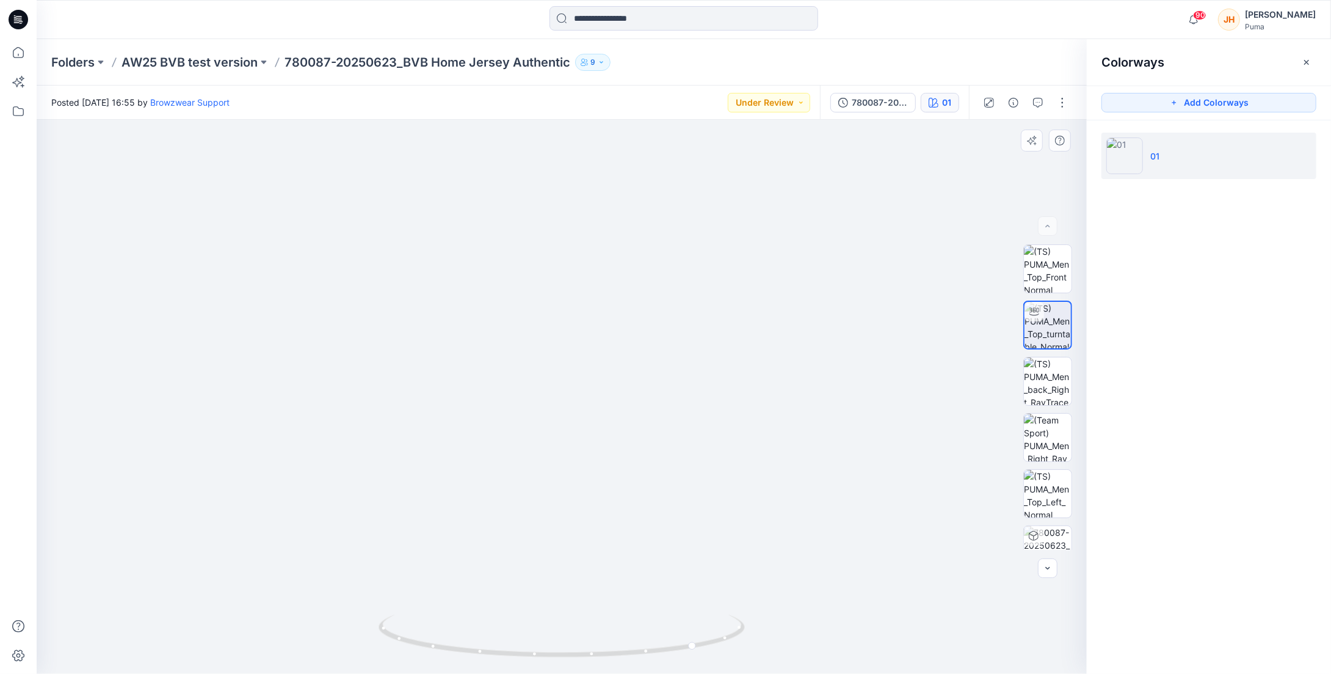
click at [528, 470] on img at bounding box center [610, 369] width 1191 height 609
drag, startPoint x: 641, startPoint y: 657, endPoint x: 548, endPoint y: 647, distance: 92.8
click at [548, 647] on icon at bounding box center [563, 637] width 369 height 46
click at [781, 280] on img at bounding box center [1048, 269] width 48 height 48
click at [781, 330] on img at bounding box center [1048, 325] width 48 height 48
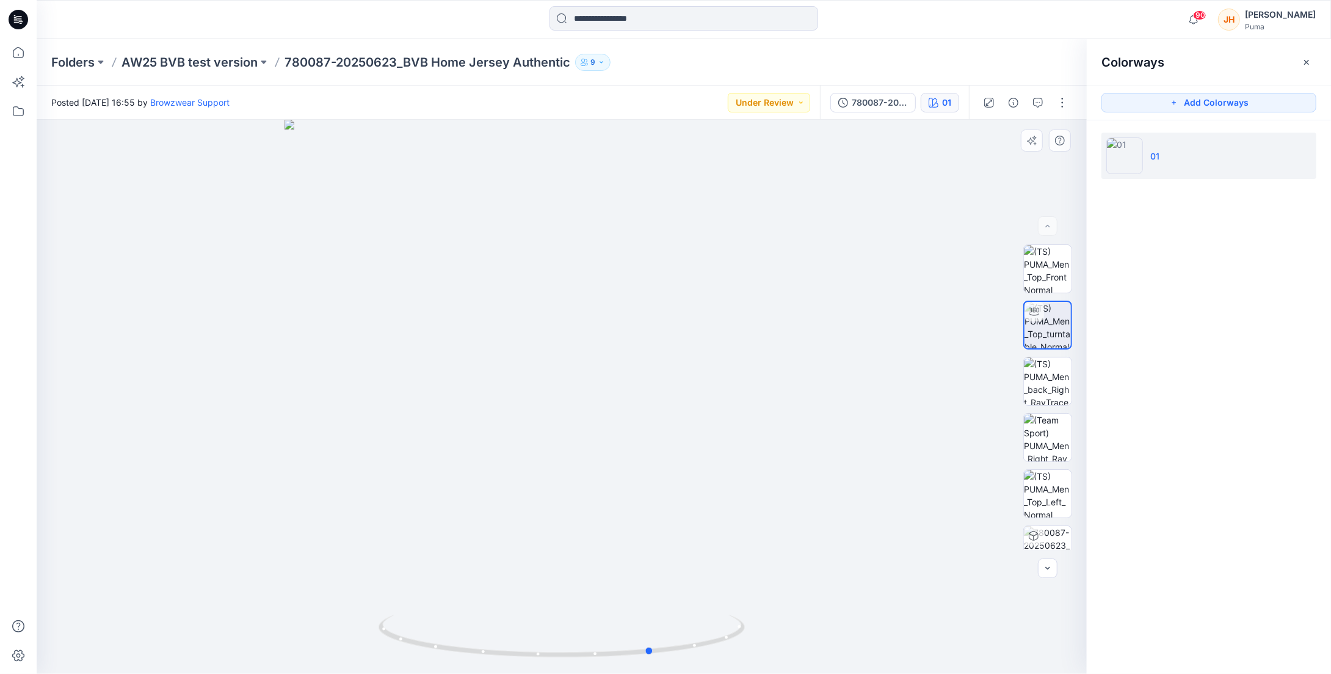
drag, startPoint x: 573, startPoint y: 650, endPoint x: 297, endPoint y: 642, distance: 275.5
click at [297, 642] on div at bounding box center [562, 397] width 1050 height 554
drag, startPoint x: 503, startPoint y: 659, endPoint x: 393, endPoint y: 652, distance: 110.1
click at [393, 652] on icon at bounding box center [563, 637] width 369 height 46
drag, startPoint x: 409, startPoint y: 643, endPoint x: 459, endPoint y: 647, distance: 50.2
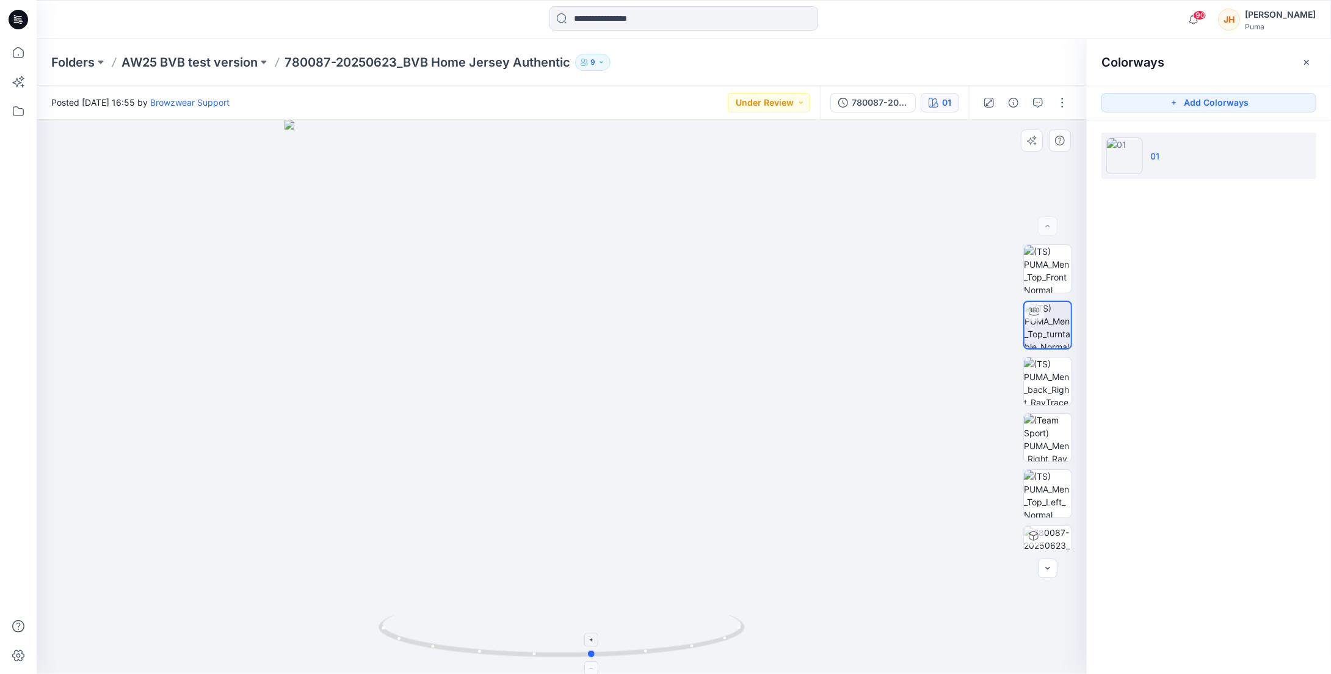
click at [459, 647] on icon at bounding box center [563, 637] width 369 height 46
drag, startPoint x: 551, startPoint y: 280, endPoint x: 565, endPoint y: 468, distance: 188.6
click at [563, 470] on img at bounding box center [574, 330] width 1191 height 688
drag, startPoint x: 619, startPoint y: 660, endPoint x: 704, endPoint y: 653, distance: 85.1
click at [704, 653] on div at bounding box center [562, 642] width 366 height 61
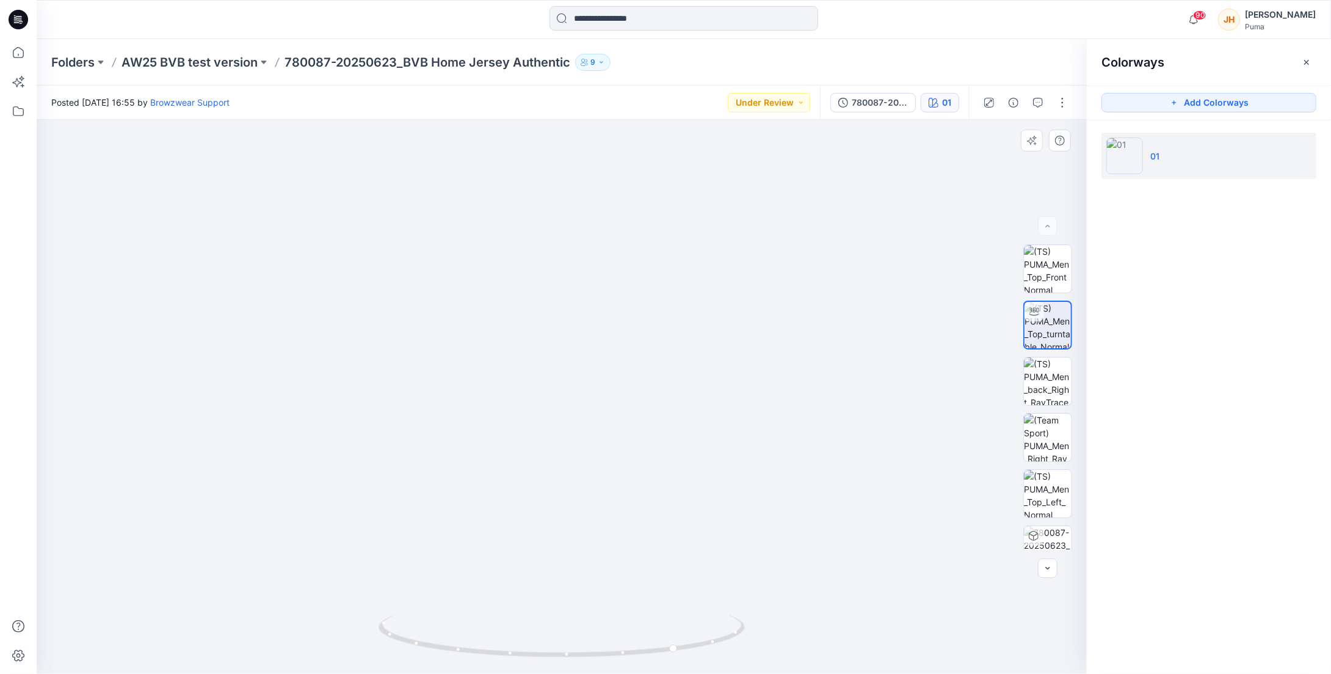
drag, startPoint x: 686, startPoint y: 365, endPoint x: 670, endPoint y: 368, distance: 15.5
click at [670, 368] on img at bounding box center [560, 335] width 1191 height 680
drag, startPoint x: 691, startPoint y: 651, endPoint x: 682, endPoint y: 654, distance: 9.1
click at [682, 654] on icon at bounding box center [563, 637] width 369 height 46
drag, startPoint x: 696, startPoint y: 559, endPoint x: 684, endPoint y: 510, distance: 50.4
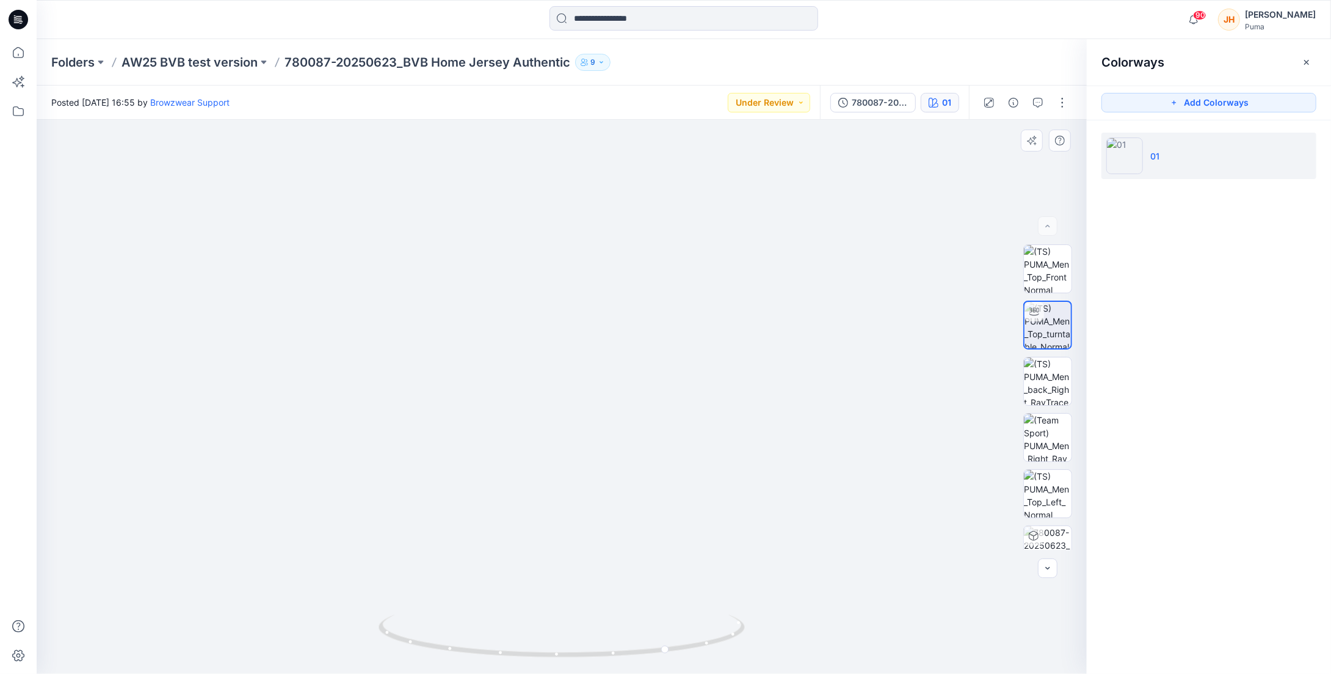
click at [685, 510] on img at bounding box center [550, 309] width 1191 height 729
drag, startPoint x: 656, startPoint y: 542, endPoint x: 654, endPoint y: 426, distance: 116.0
click at [654, 426] on img at bounding box center [561, 344] width 723 height 657
drag, startPoint x: 667, startPoint y: 650, endPoint x: 607, endPoint y: 656, distance: 60.8
click at [607, 656] on circle at bounding box center [607, 652] width 7 height 7
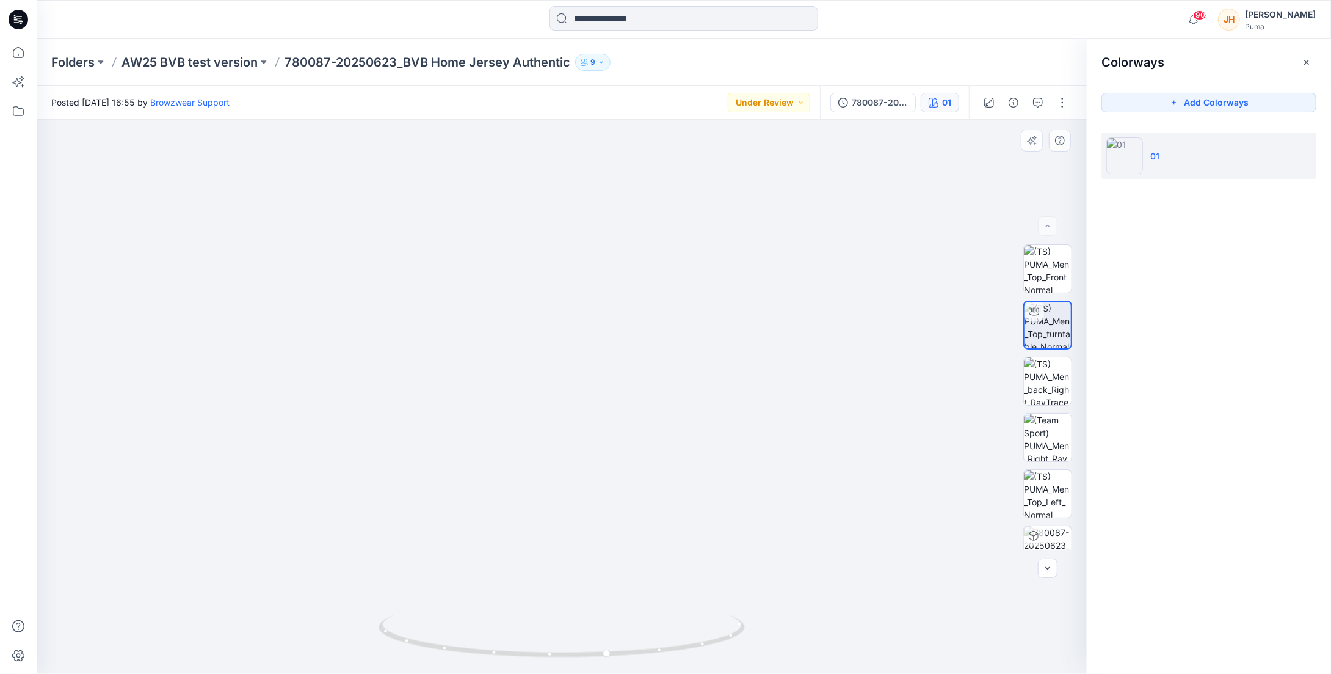
drag, startPoint x: 649, startPoint y: 261, endPoint x: 725, endPoint y: 498, distance: 248.9
click at [725, 498] on img at bounding box center [562, 267] width 814 height 814
drag, startPoint x: 655, startPoint y: 416, endPoint x: 664, endPoint y: 448, distance: 33.5
click at [664, 448] on img at bounding box center [562, 395] width 814 height 557
drag, startPoint x: 663, startPoint y: 482, endPoint x: 696, endPoint y: 427, distance: 64.3
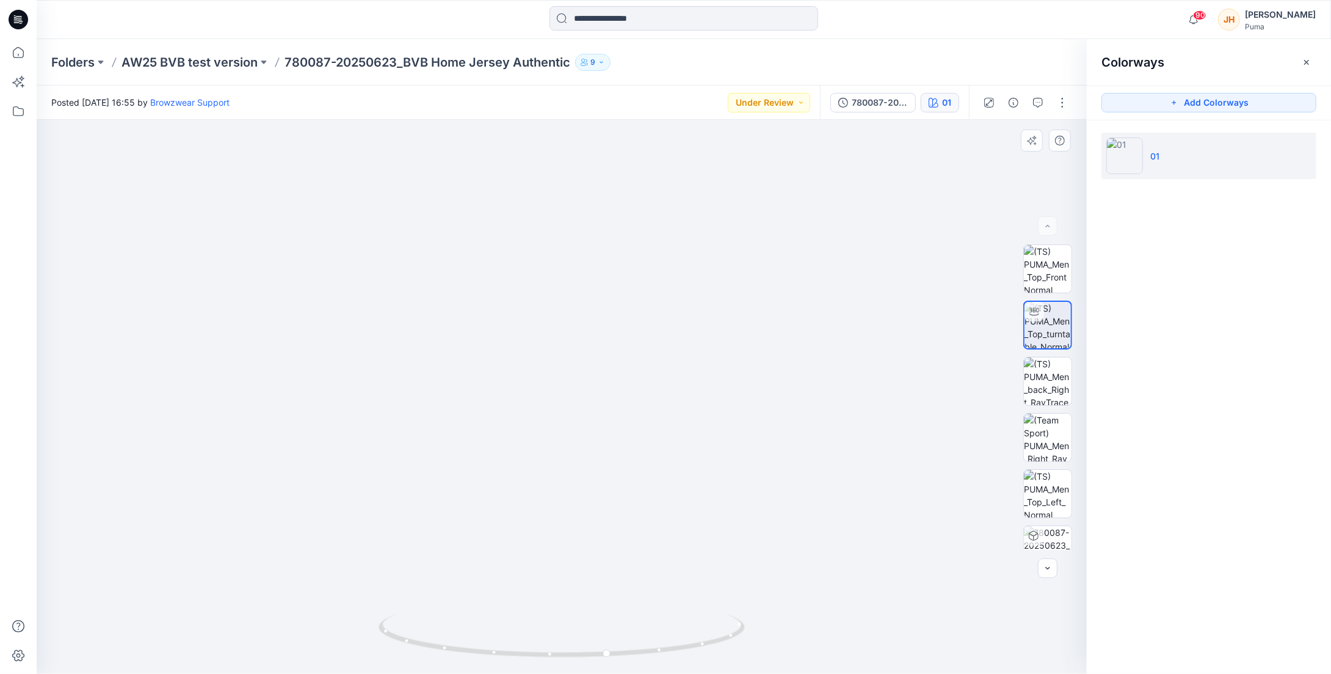
click at [696, 427] on img at bounding box center [562, 367] width 814 height 612
drag, startPoint x: 581, startPoint y: 208, endPoint x: 603, endPoint y: 359, distance: 152.4
click at [603, 359] on img at bounding box center [583, 397] width 1191 height 554
drag, startPoint x: 624, startPoint y: 650, endPoint x: 530, endPoint y: 647, distance: 94.1
click at [530, 647] on icon at bounding box center [563, 637] width 369 height 46
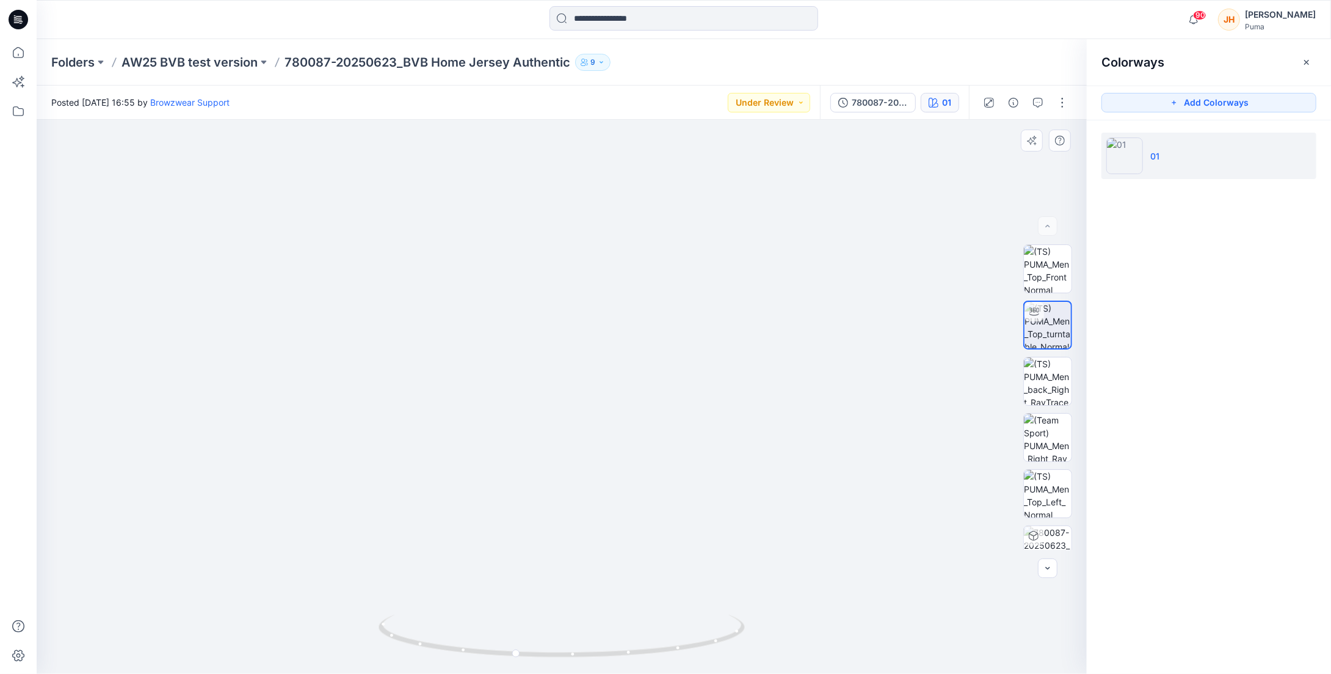
drag, startPoint x: 667, startPoint y: 552, endPoint x: 615, endPoint y: 216, distance: 339.9
click at [615, 216] on img at bounding box center [562, 392] width 1191 height 561
drag, startPoint x: 628, startPoint y: 440, endPoint x: 606, endPoint y: 316, distance: 125.9
click at [606, 316] on img at bounding box center [491, 166] width 1191 height 1014
drag, startPoint x: 629, startPoint y: 398, endPoint x: 631, endPoint y: 338, distance: 59.9
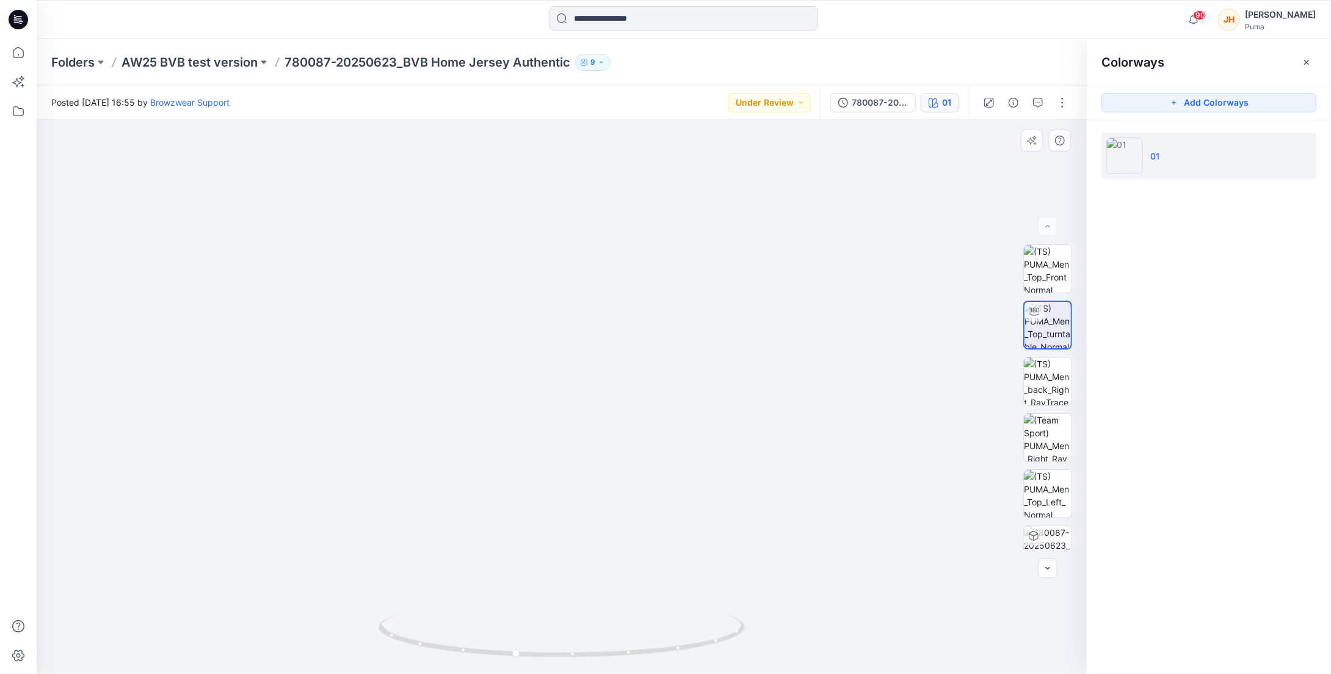
click at [631, 338] on img at bounding box center [494, 137] width 1191 height 1074
drag, startPoint x: 699, startPoint y: 619, endPoint x: 591, endPoint y: 421, distance: 225.7
click at [591, 421] on div at bounding box center [562, 397] width 1050 height 554
drag, startPoint x: 674, startPoint y: 667, endPoint x: 743, endPoint y: 647, distance: 71.9
click at [743, 647] on div at bounding box center [562, 642] width 366 height 61
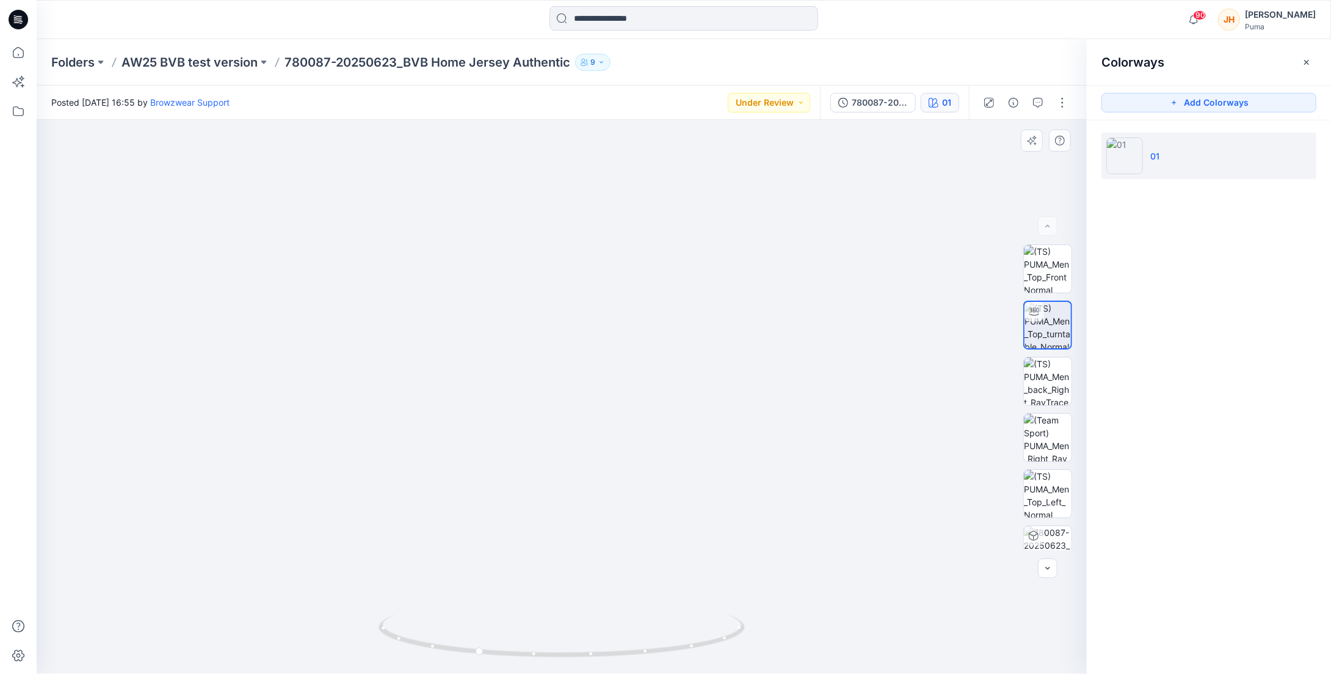
drag, startPoint x: 678, startPoint y: 528, endPoint x: 699, endPoint y: 356, distance: 172.8
click at [699, 356] on img at bounding box center [582, 78] width 1191 height 1191
click at [223, 53] on div "Folders AW25 BVB test version 780087-20250623_BVB Home Jersey Authentic 9" at bounding box center [684, 62] width 1295 height 46
click at [223, 57] on p "AW25 BVB test version" at bounding box center [190, 62] width 136 height 17
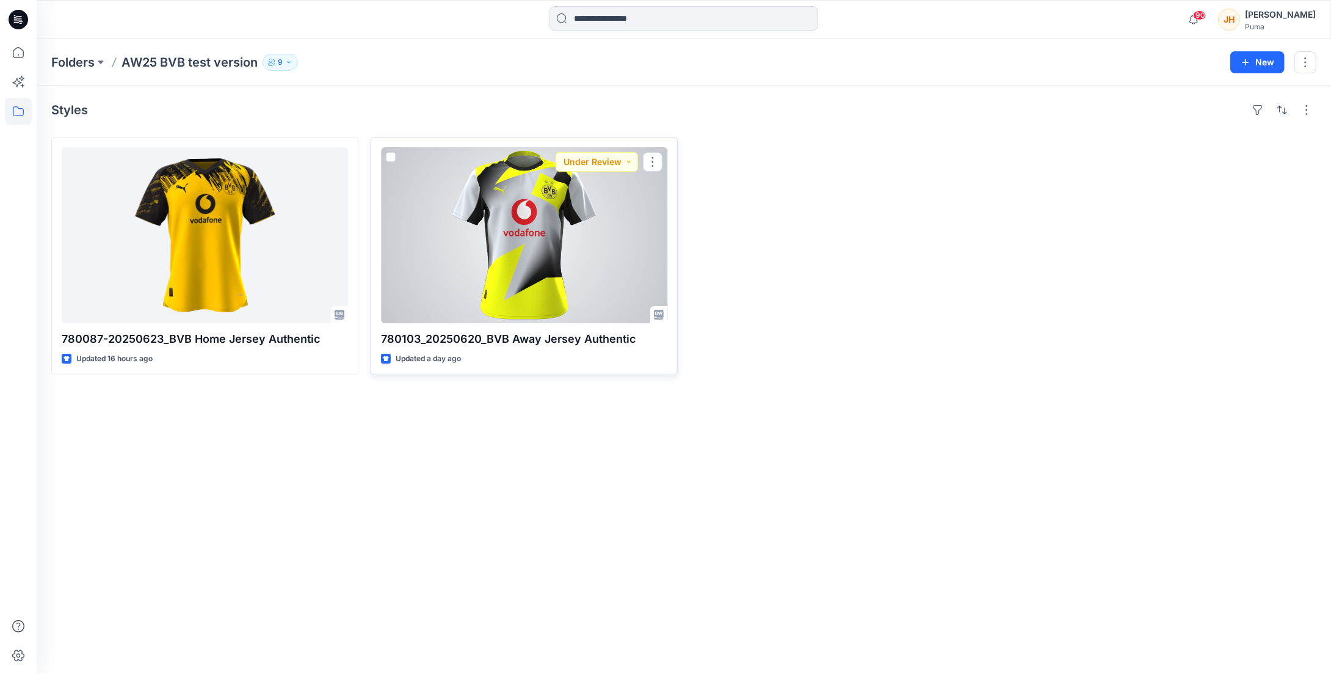
click at [548, 289] on div at bounding box center [524, 235] width 286 height 176
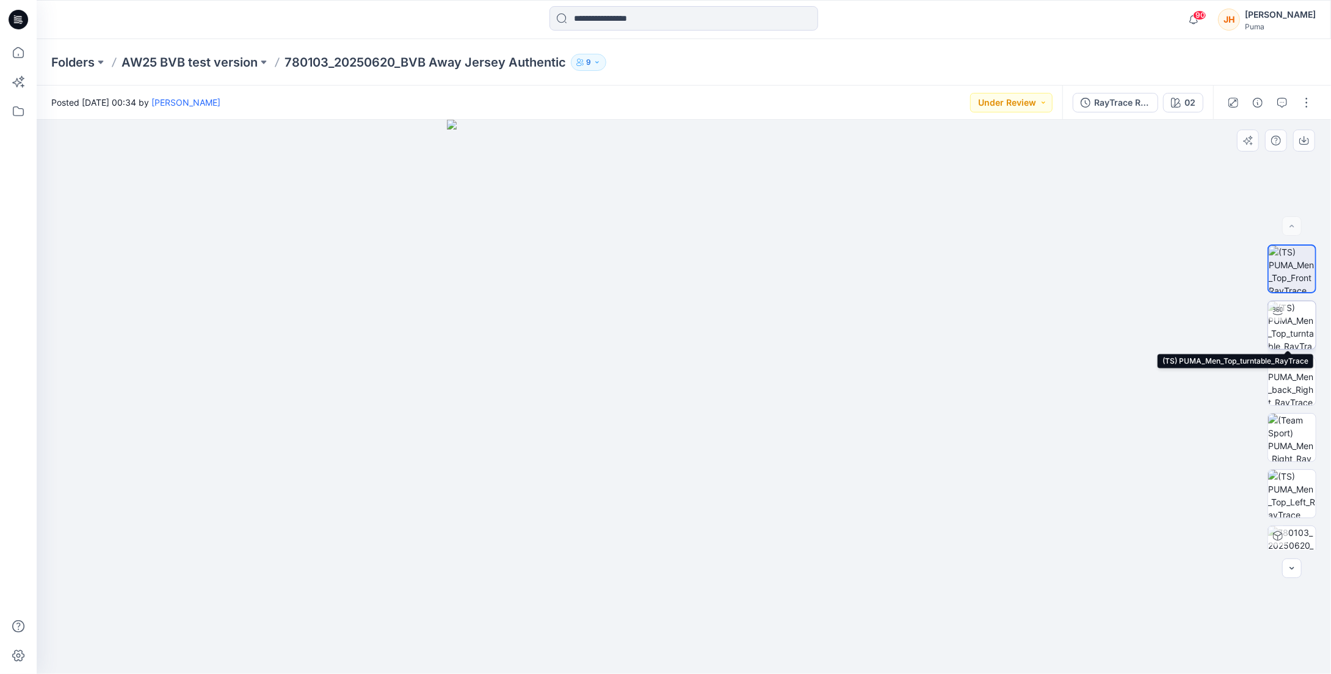
click at [781, 321] on img at bounding box center [1292, 325] width 48 height 48
drag, startPoint x: 803, startPoint y: 655, endPoint x: 724, endPoint y: 656, distance: 79.4
click at [724, 656] on icon at bounding box center [685, 637] width 369 height 46
drag, startPoint x: 743, startPoint y: 543, endPoint x: 727, endPoint y: 316, distance: 227.7
click at [727, 316] on img at bounding box center [684, 124] width 1178 height 1100
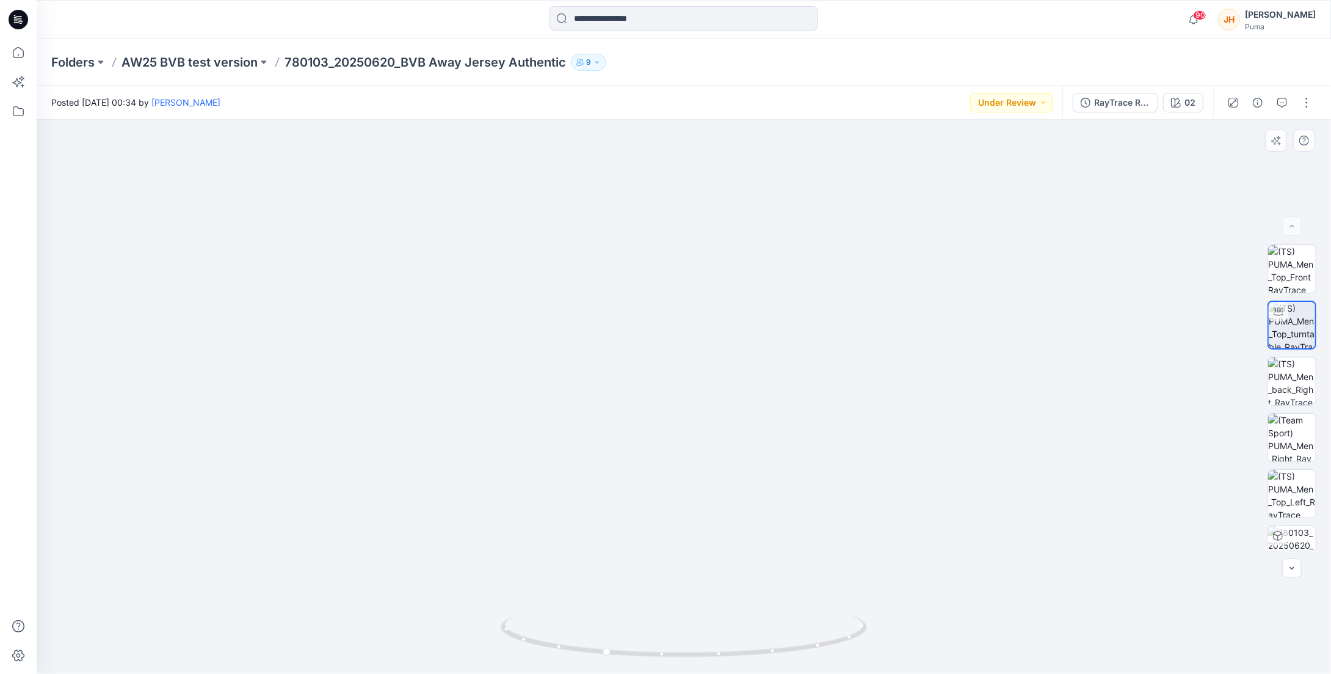
drag, startPoint x: 744, startPoint y: 551, endPoint x: 743, endPoint y: 481, distance: 70.2
click at [743, 481] on img at bounding box center [684, 78] width 1191 height 1191
drag, startPoint x: 781, startPoint y: 652, endPoint x: 642, endPoint y: 642, distance: 139.0
click at [642, 642] on icon at bounding box center [685, 637] width 369 height 46
drag, startPoint x: 799, startPoint y: 649, endPoint x: 745, endPoint y: 651, distance: 53.8
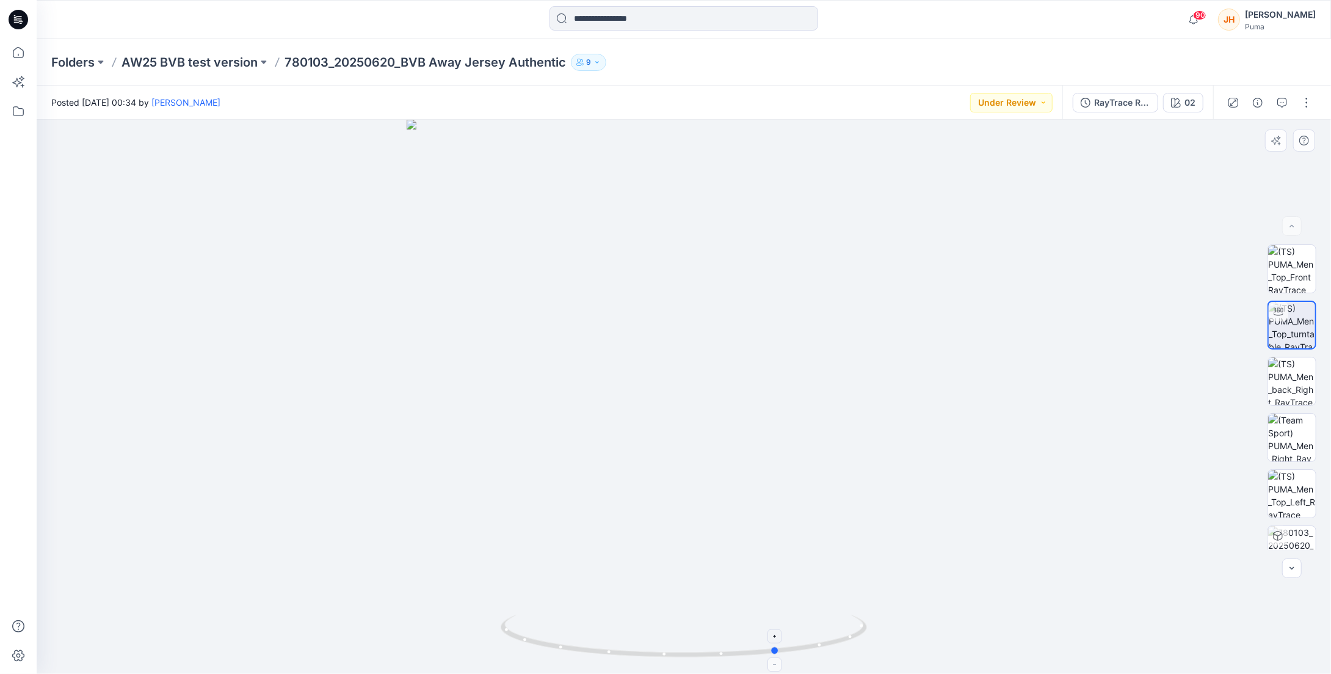
click at [745, 651] on icon at bounding box center [685, 637] width 369 height 46
drag, startPoint x: 807, startPoint y: 380, endPoint x: 801, endPoint y: 418, distance: 38.3
click at [781, 417] on div at bounding box center [684, 397] width 1295 height 554
drag, startPoint x: 769, startPoint y: 279, endPoint x: 777, endPoint y: 670, distance: 391.5
click at [777, 668] on div at bounding box center [684, 397] width 1295 height 554
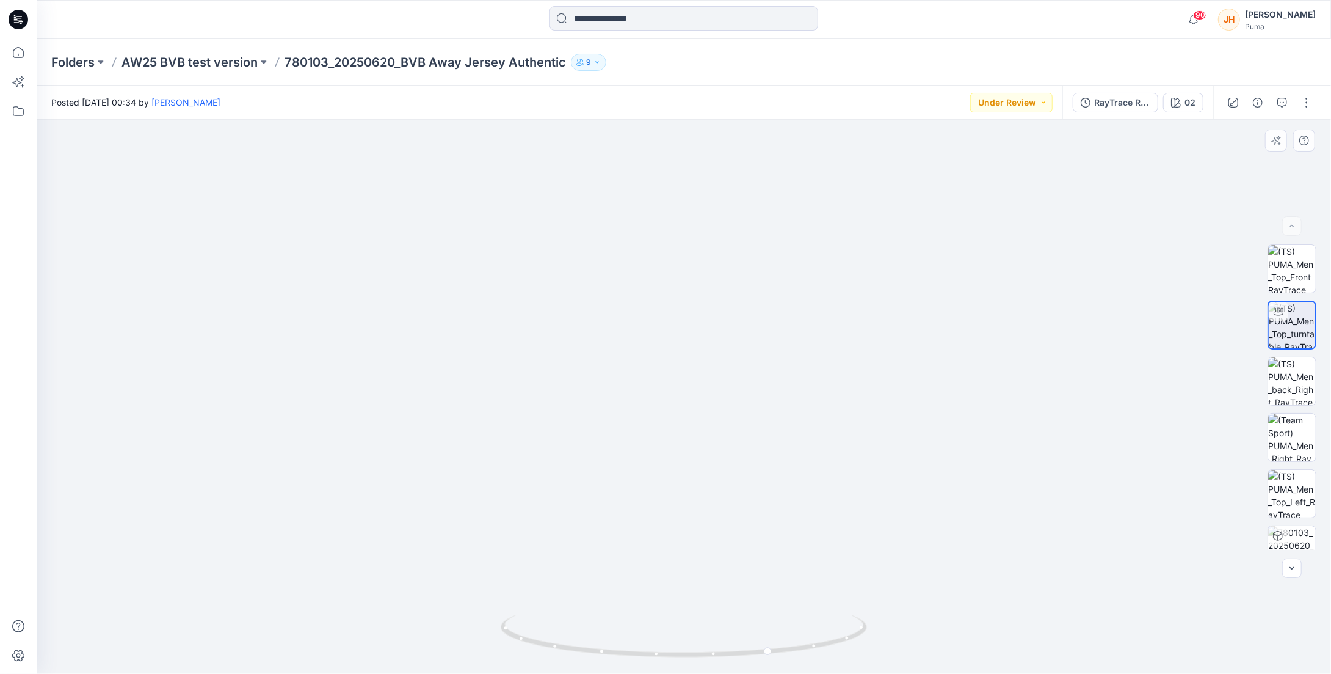
drag, startPoint x: 789, startPoint y: 378, endPoint x: 814, endPoint y: 156, distance: 223.7
click at [781, 157] on img at bounding box center [684, 229] width 1178 height 890
drag, startPoint x: 786, startPoint y: 352, endPoint x: 835, endPoint y: 550, distance: 204.4
click at [781, 548] on img at bounding box center [684, 185] width 1178 height 977
